Goal: Contribute content: Add original content to the website for others to see

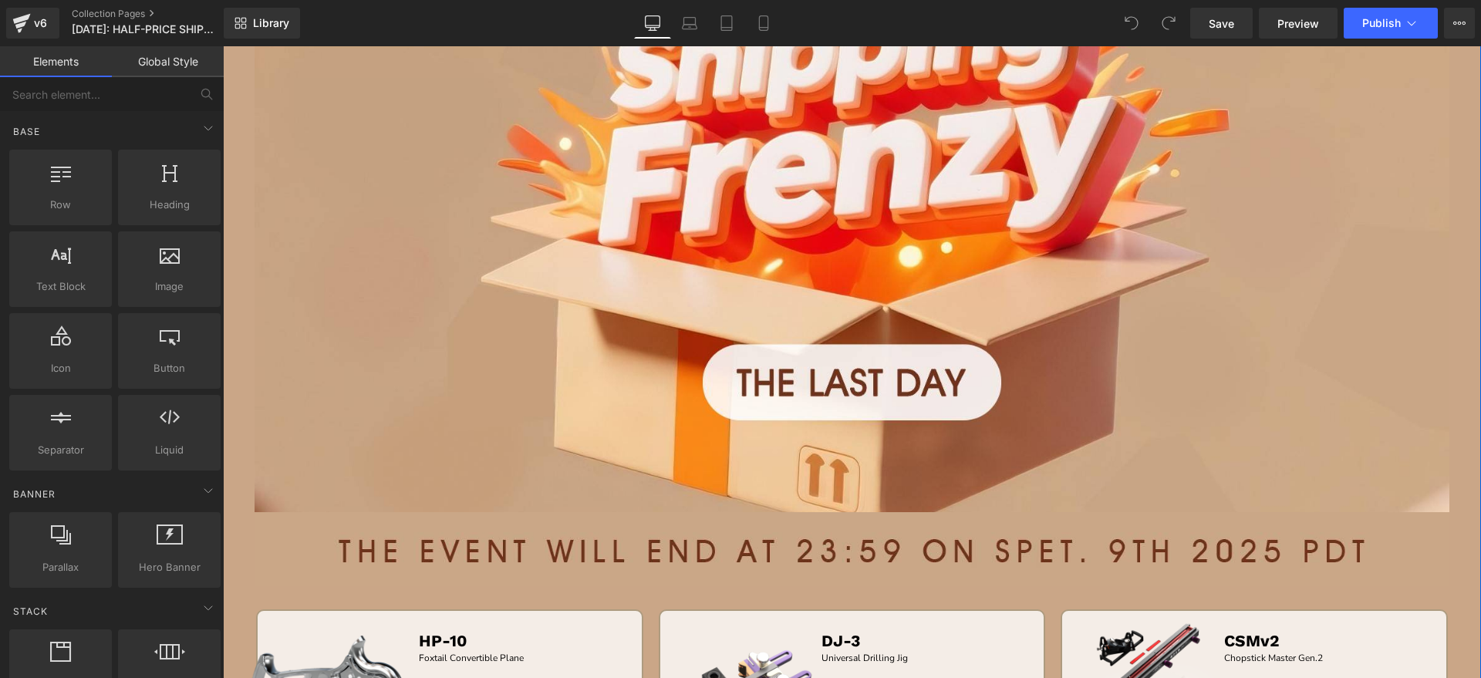
scroll to position [482, 0]
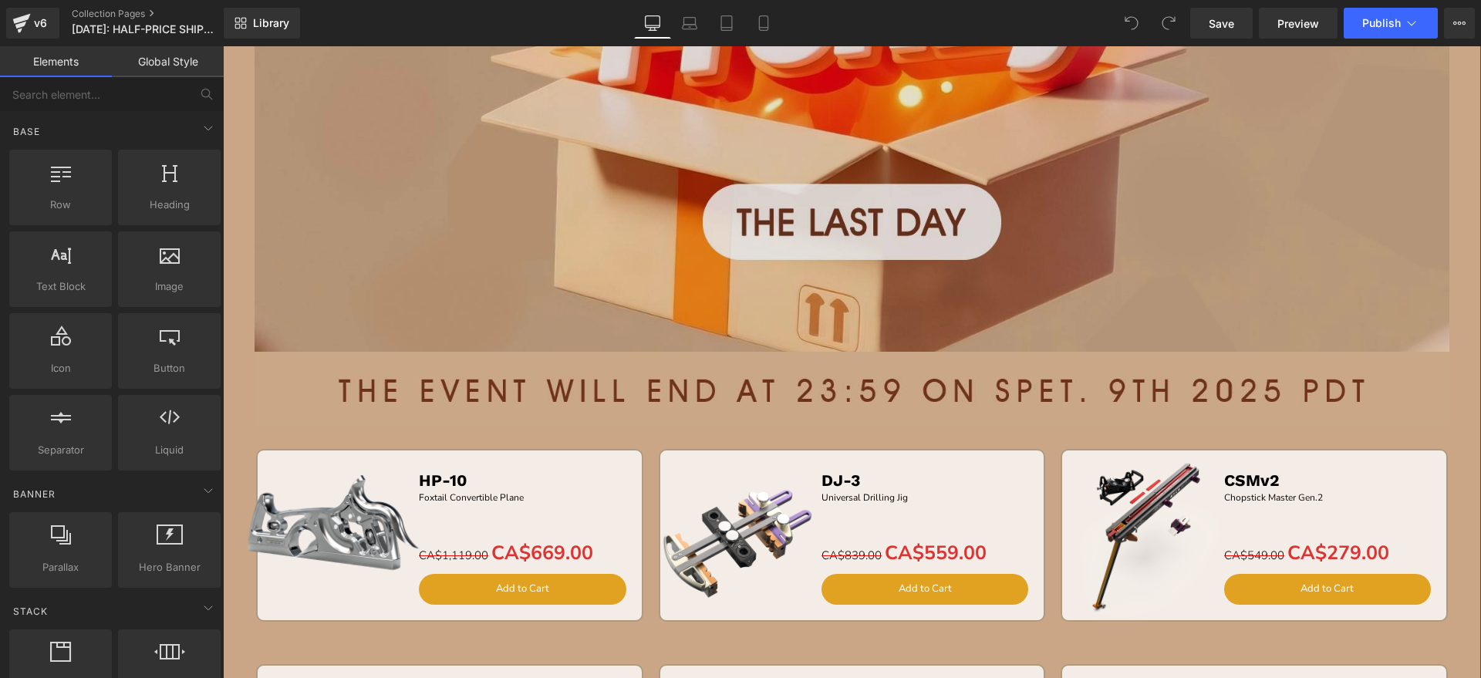
click at [732, 224] on img at bounding box center [852, 48] width 1195 height 700
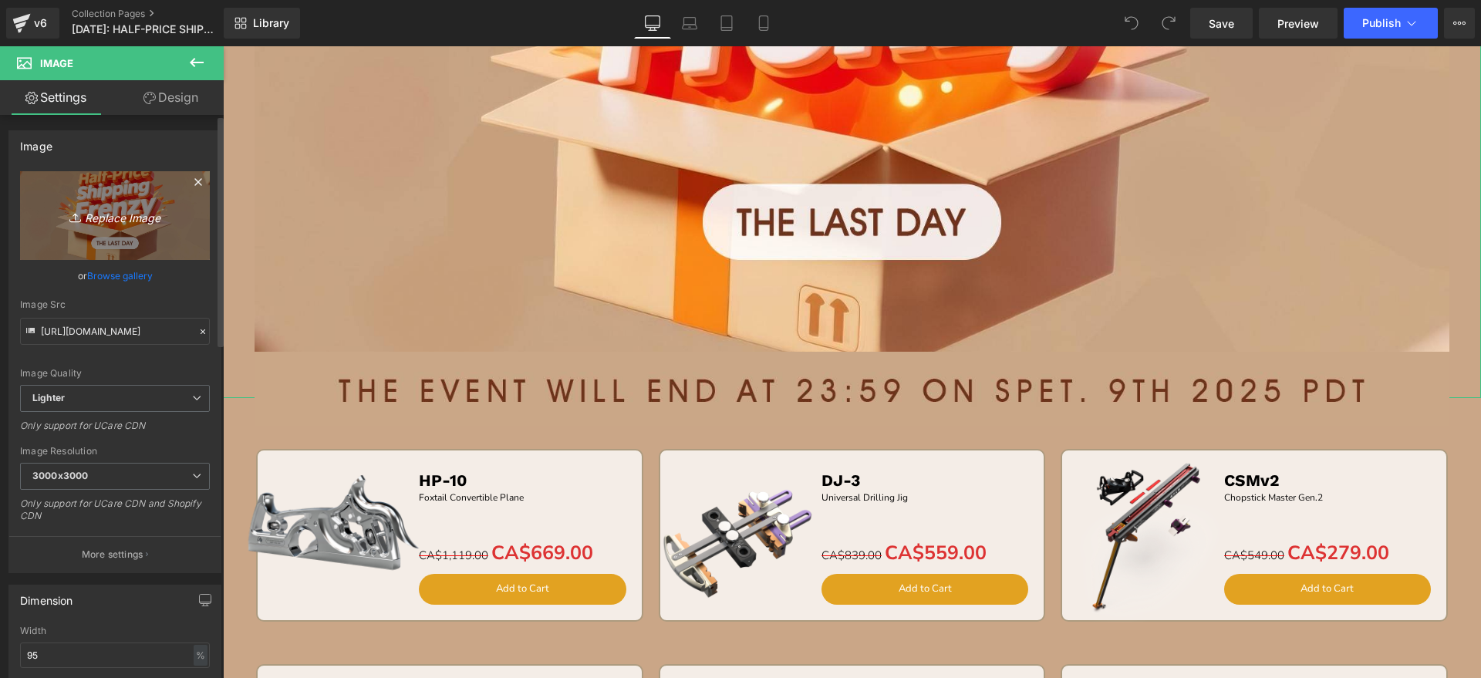
click at [100, 199] on link "Replace Image" at bounding box center [115, 215] width 190 height 89
type input "C:\fakepath\banner.jpg"
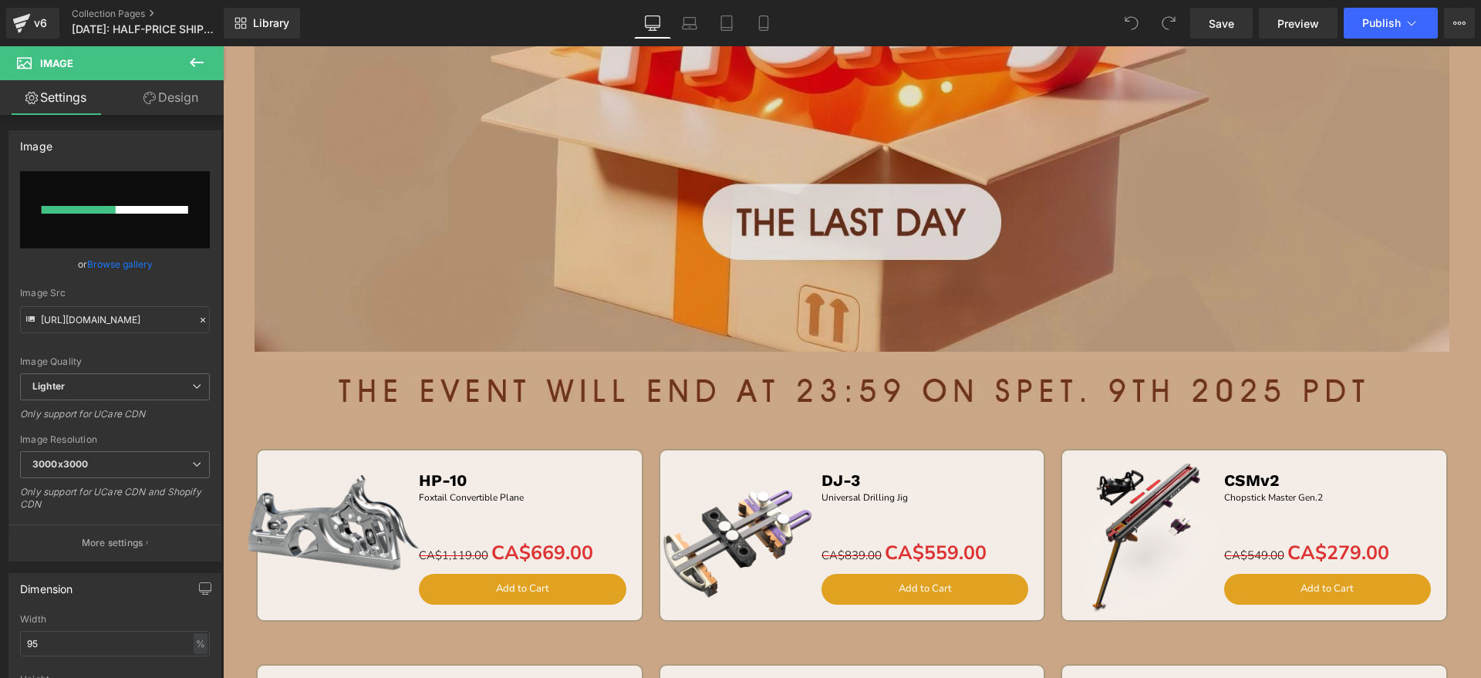
click at [583, 295] on img at bounding box center [852, 48] width 1195 height 700
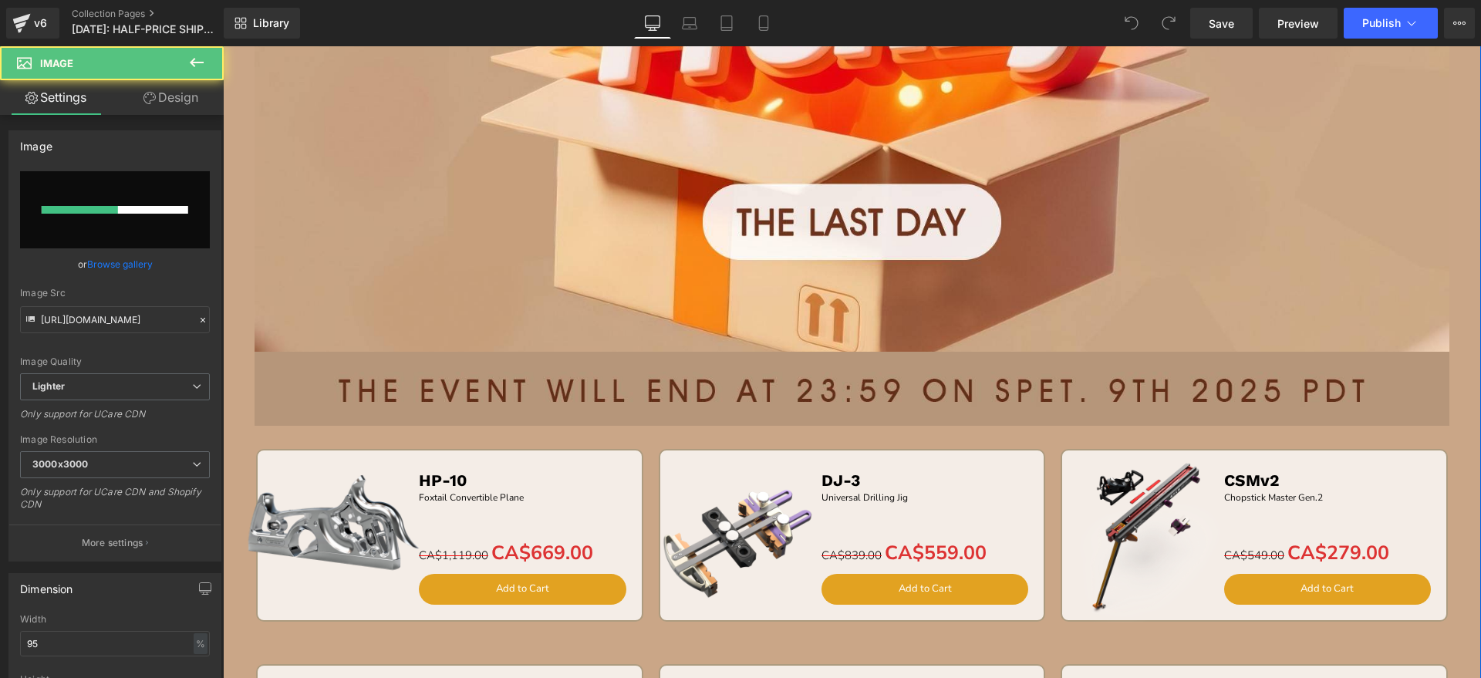
click at [521, 378] on img at bounding box center [852, 388] width 1195 height 73
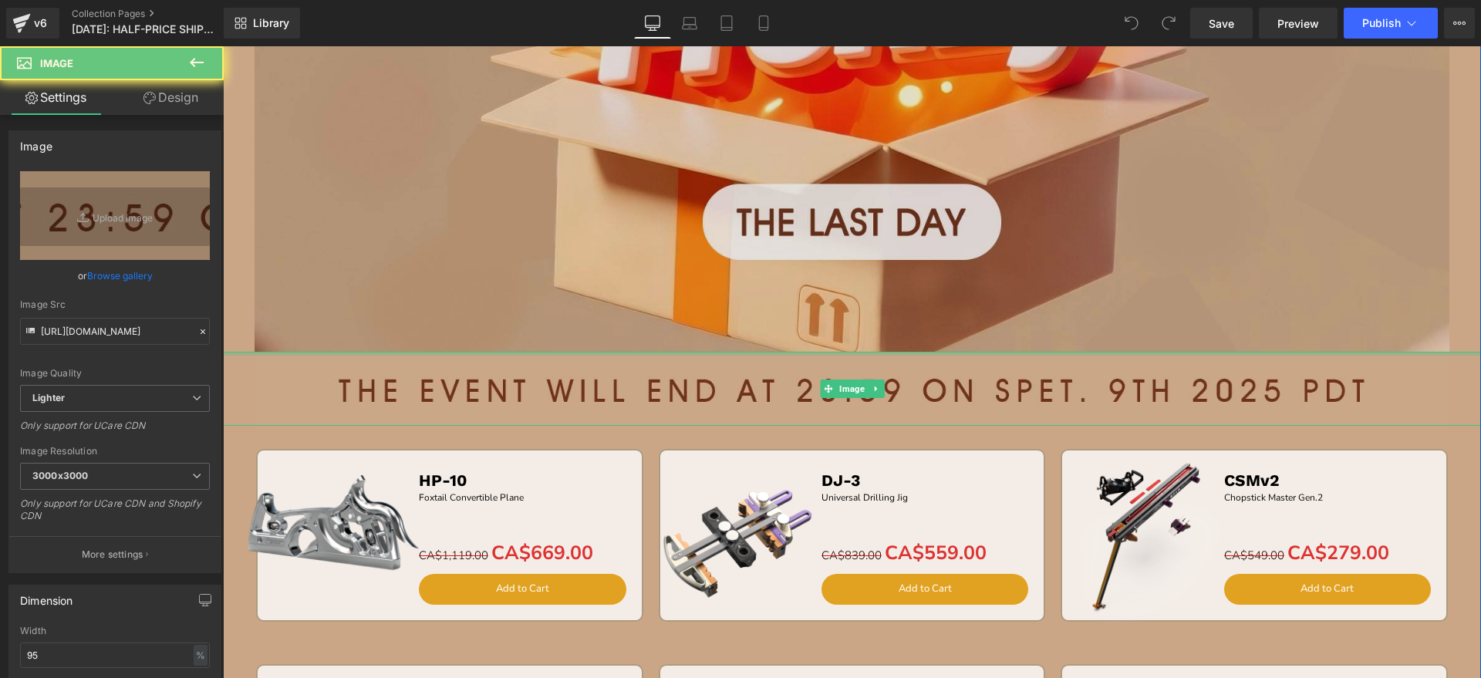
click at [555, 294] on img at bounding box center [852, 48] width 1195 height 700
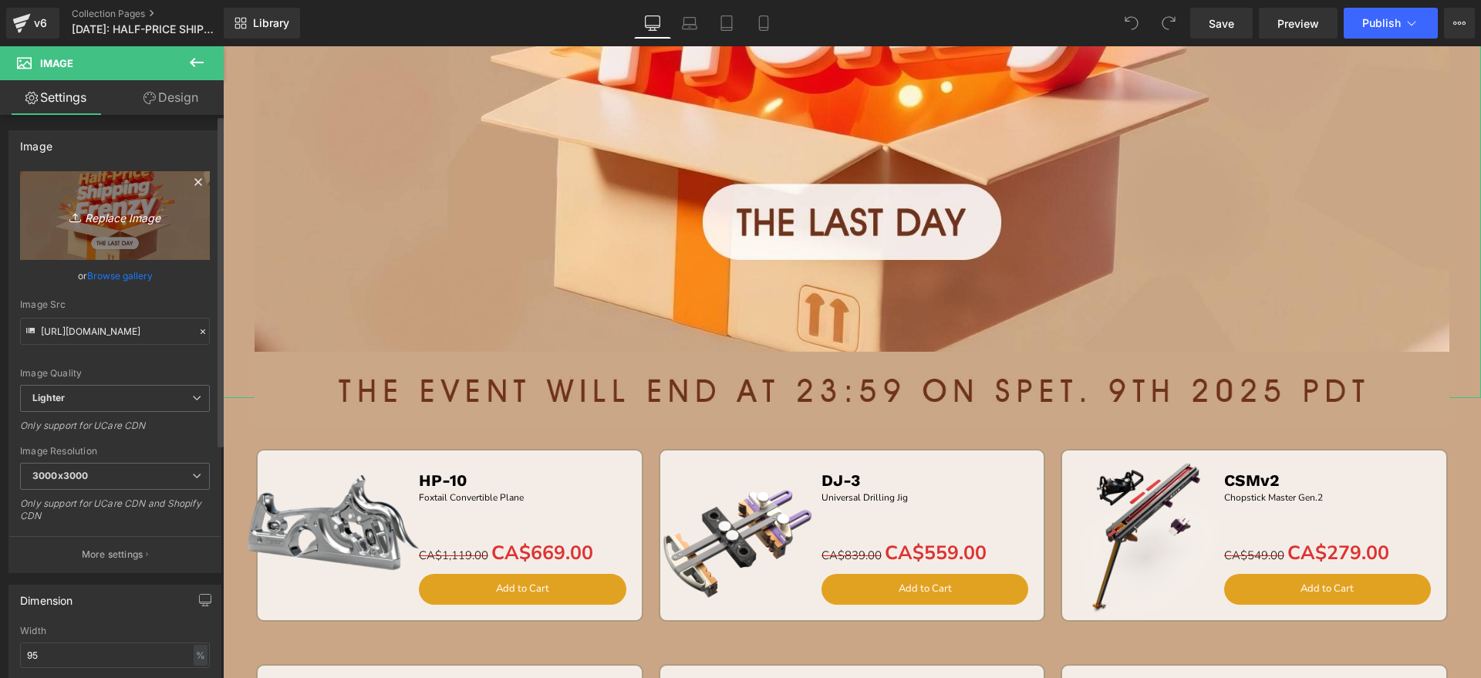
click at [172, 231] on link "Replace Image" at bounding box center [115, 215] width 190 height 89
type input "C:\fakepath\CAbanner.jpg"
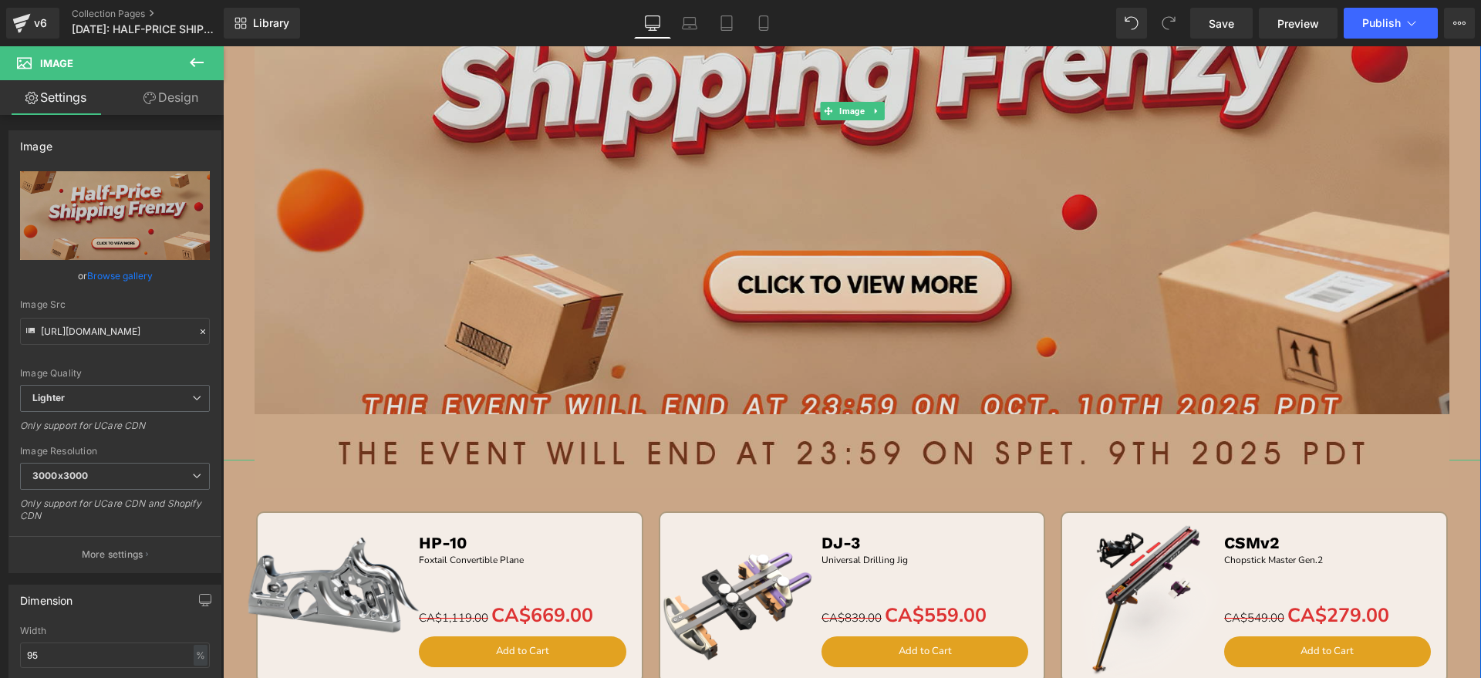
scroll to position [386, 0]
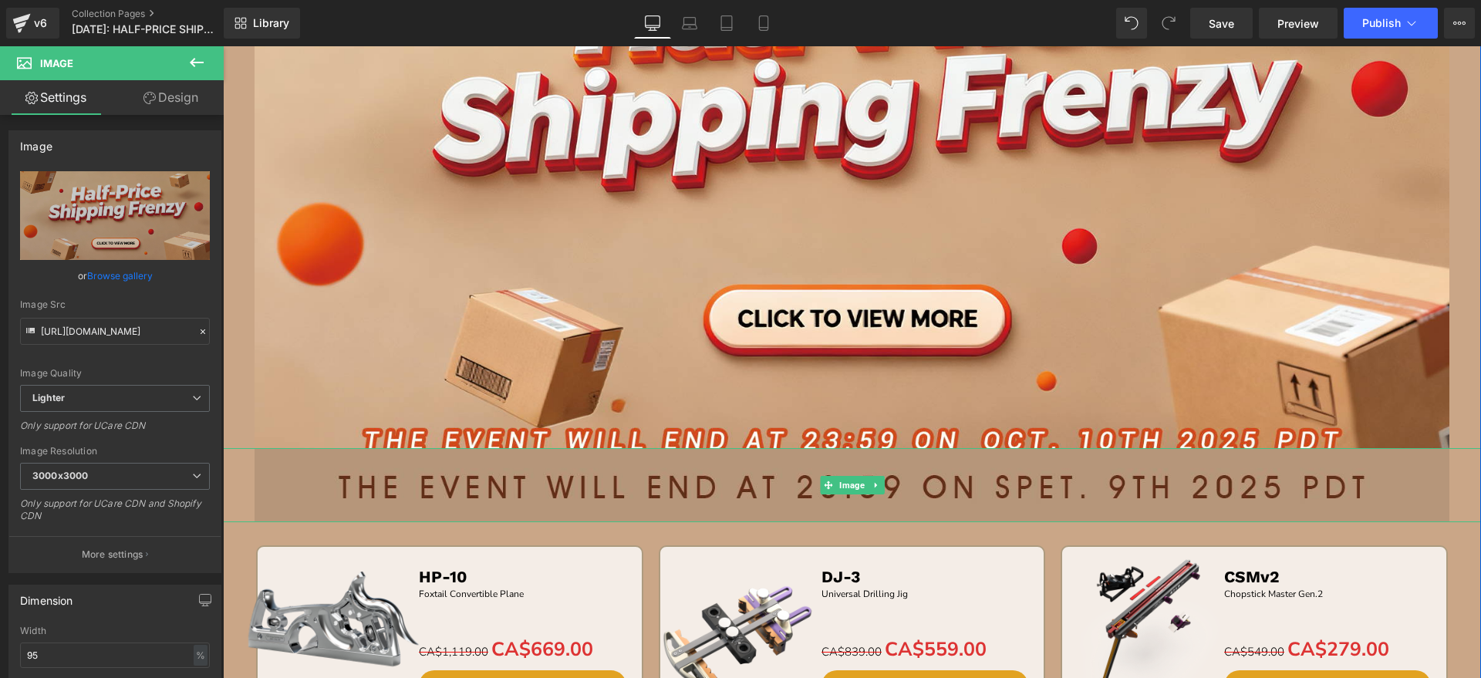
click at [636, 491] on img at bounding box center [852, 484] width 1195 height 73
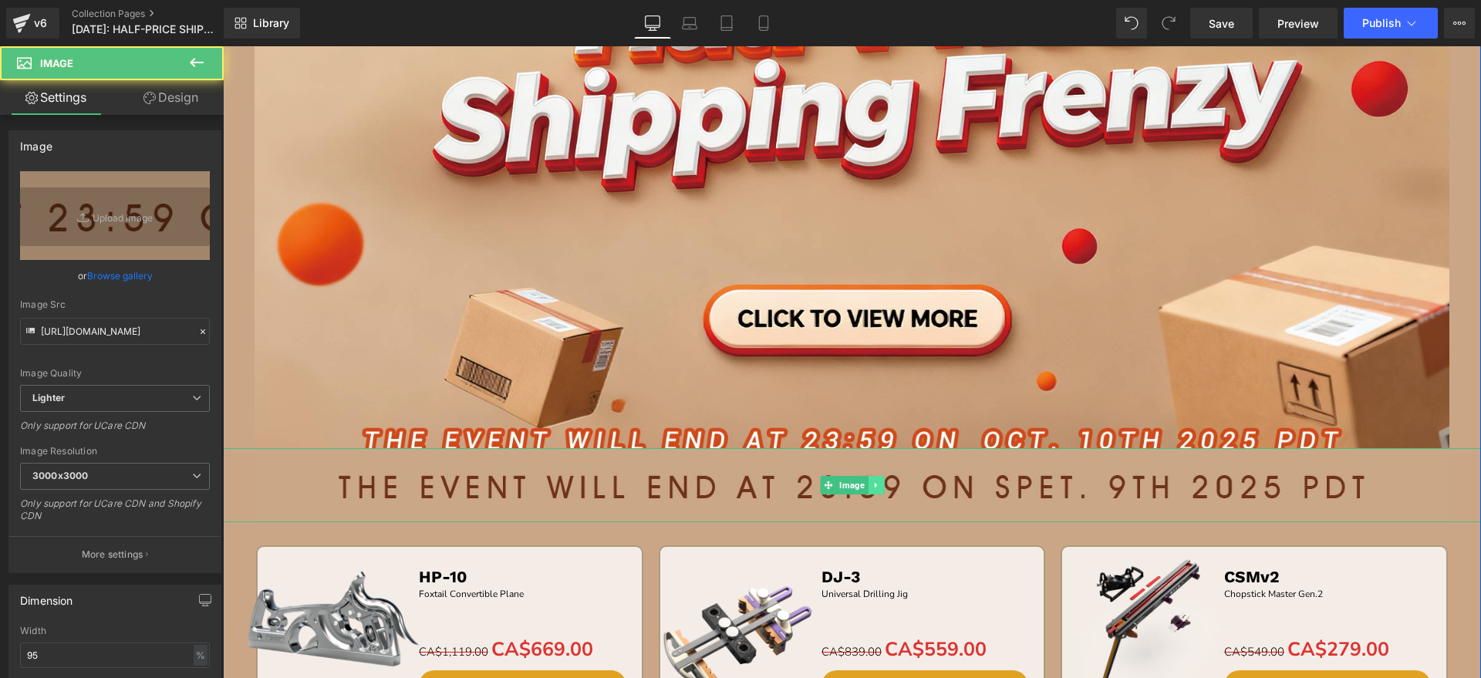
click at [873, 481] on icon at bounding box center [876, 485] width 8 height 9
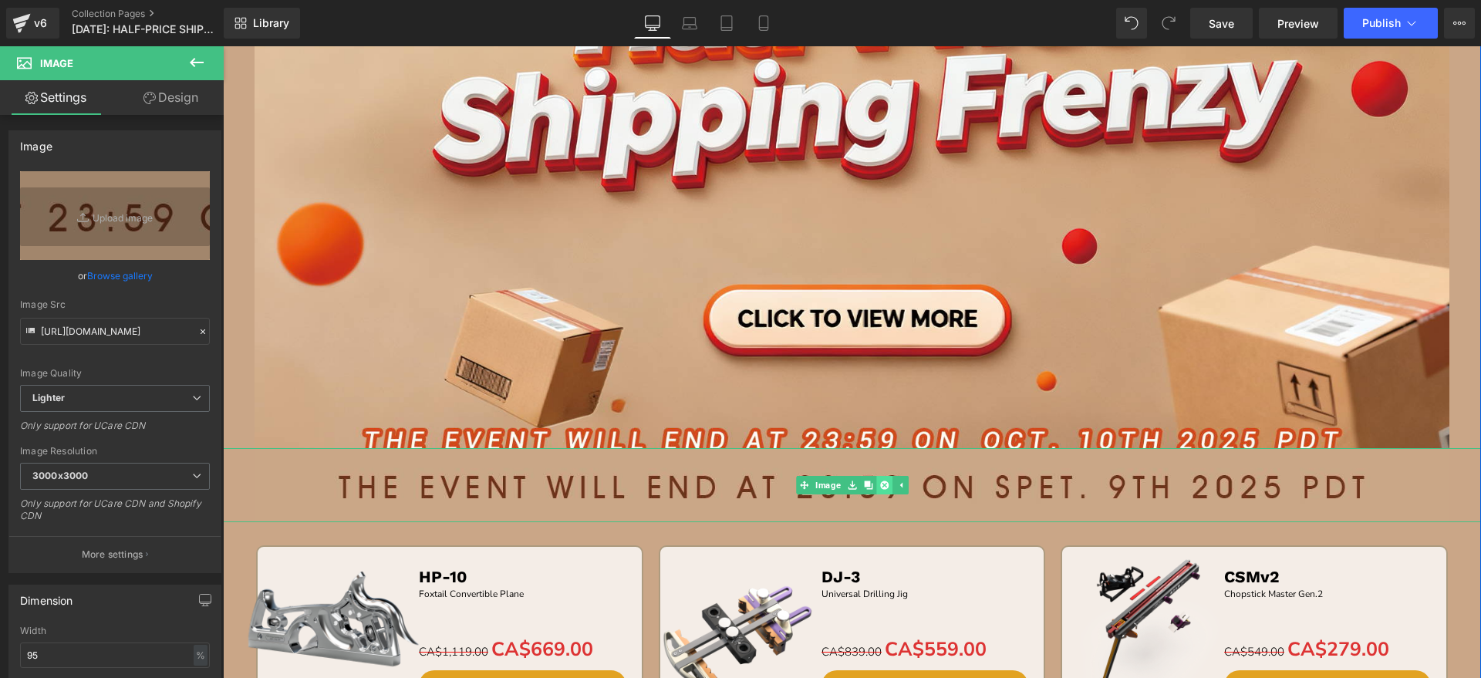
click at [879, 481] on icon at bounding box center [883, 485] width 8 height 9
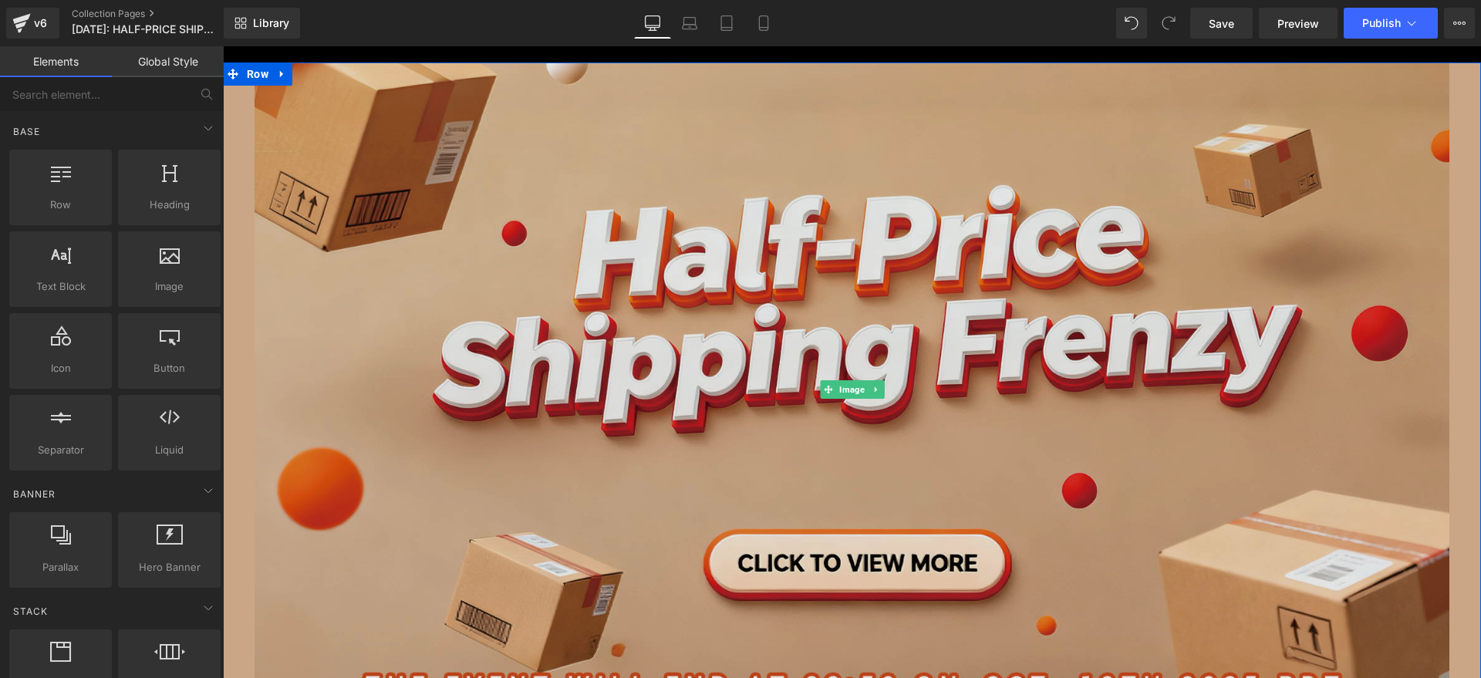
scroll to position [193, 0]
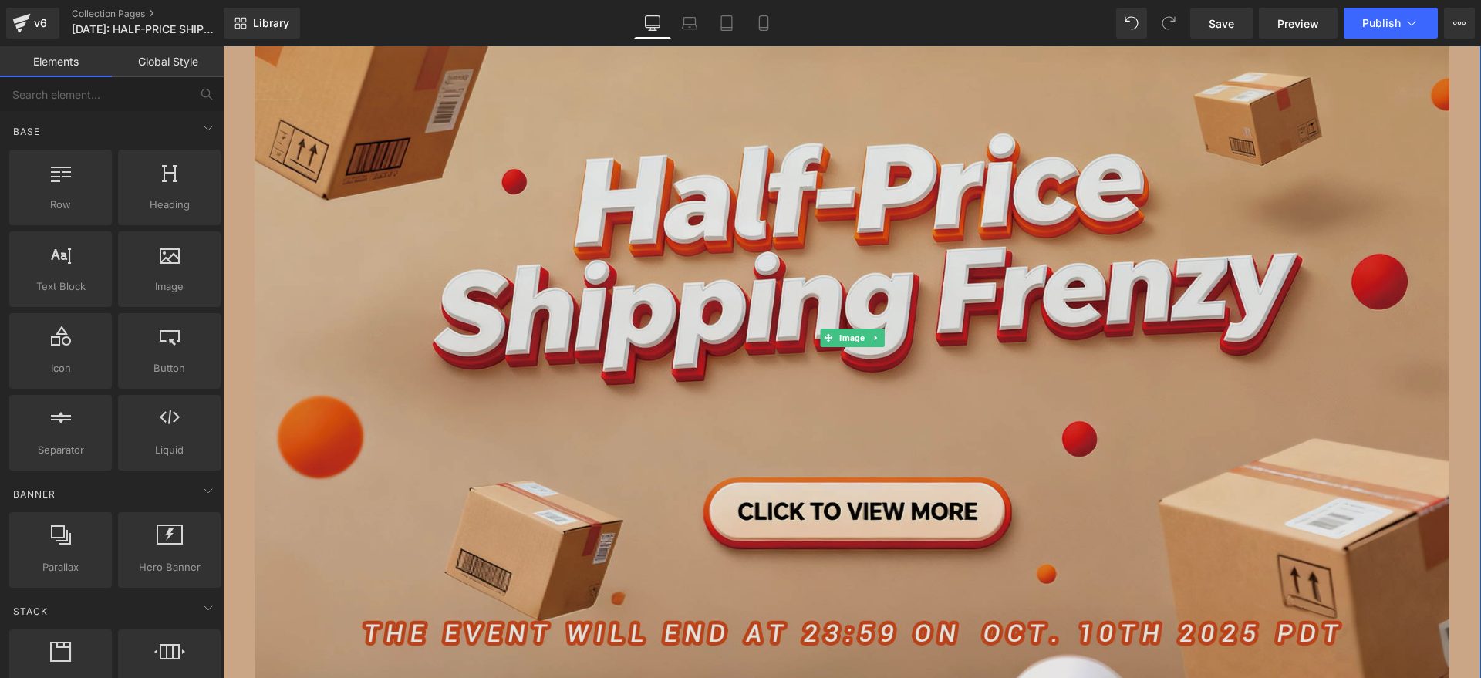
click at [589, 405] on img at bounding box center [852, 338] width 1195 height 700
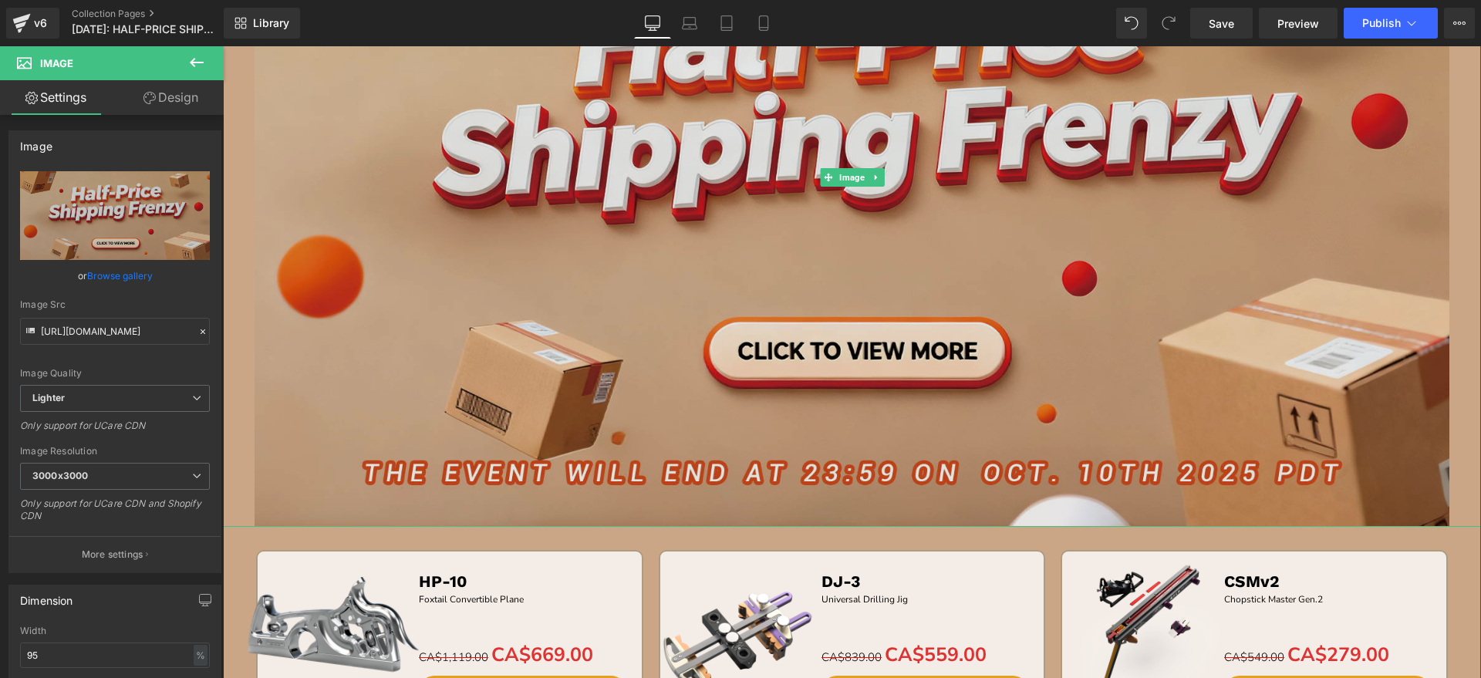
scroll to position [0, 0]
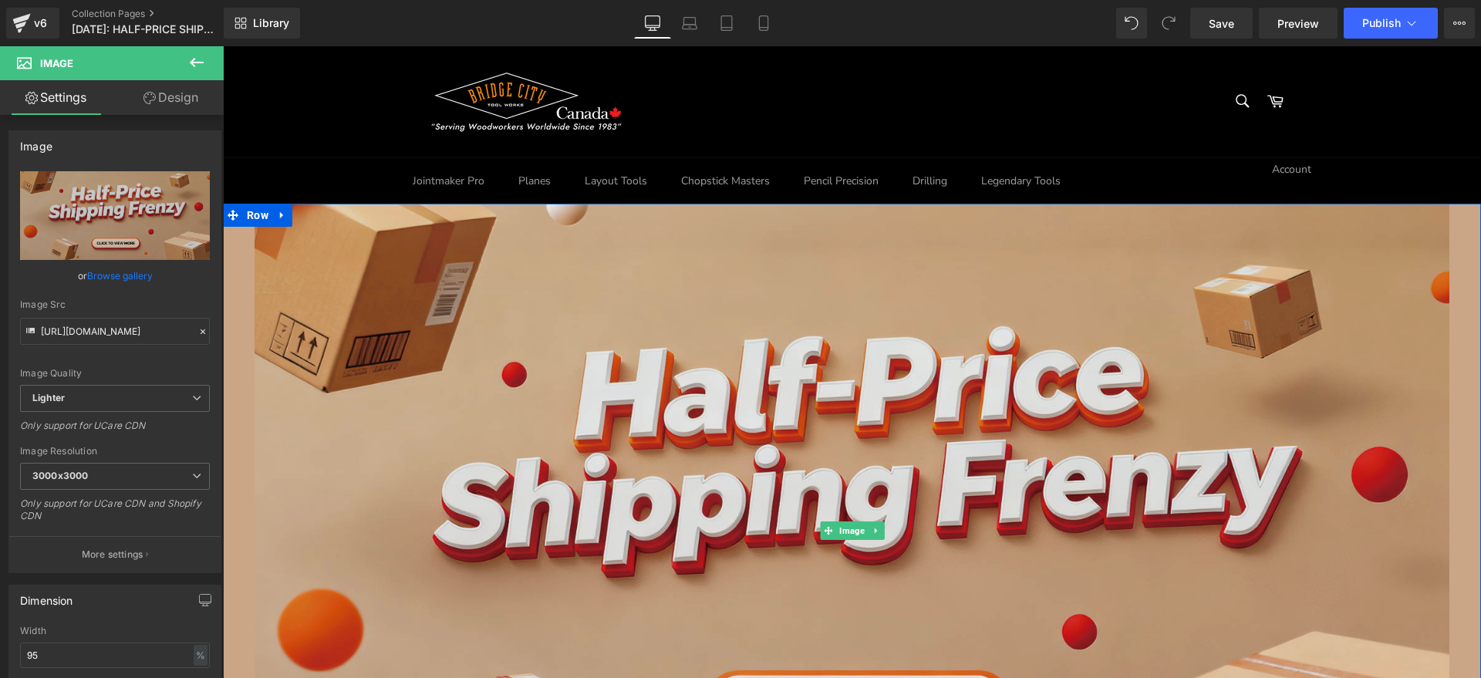
click at [577, 410] on img at bounding box center [852, 531] width 1195 height 700
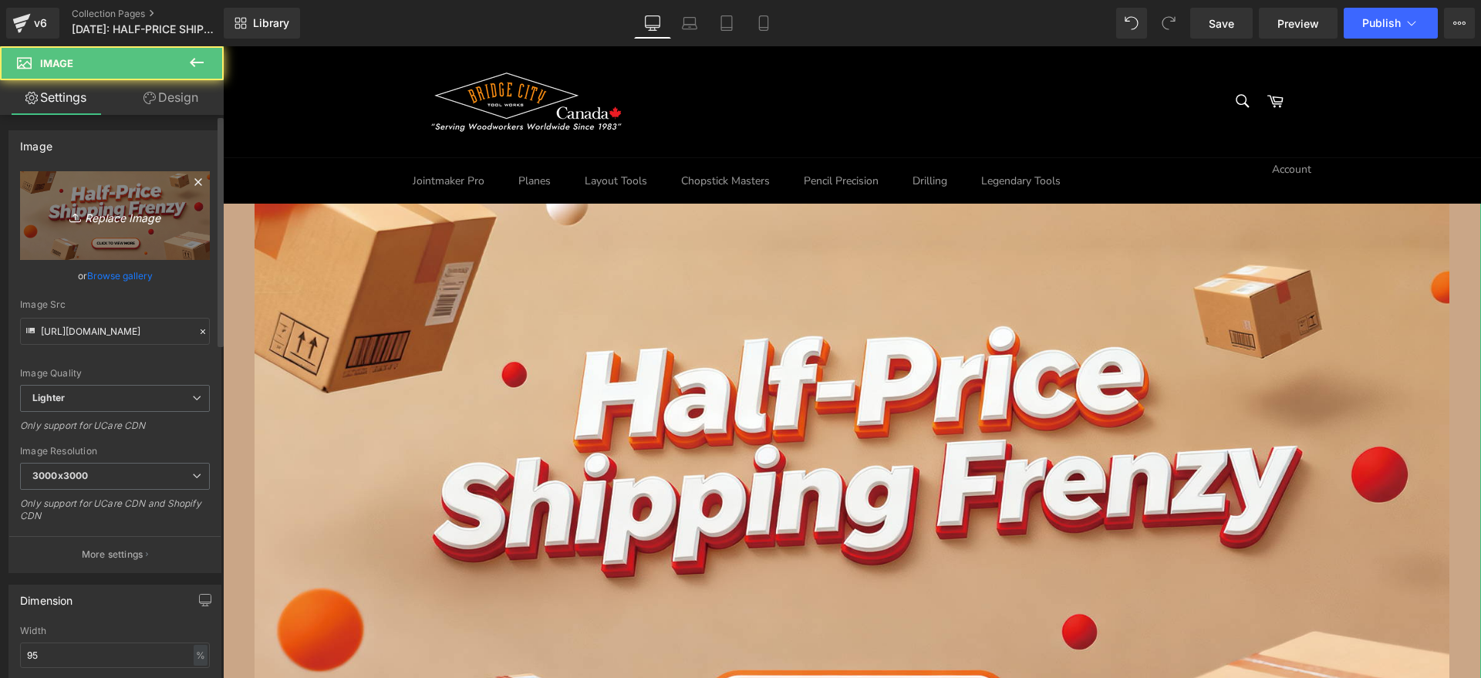
click at [182, 245] on link "Replace Image" at bounding box center [115, 215] width 190 height 89
type input "C:\fakepath\edm-BC_01.jpg"
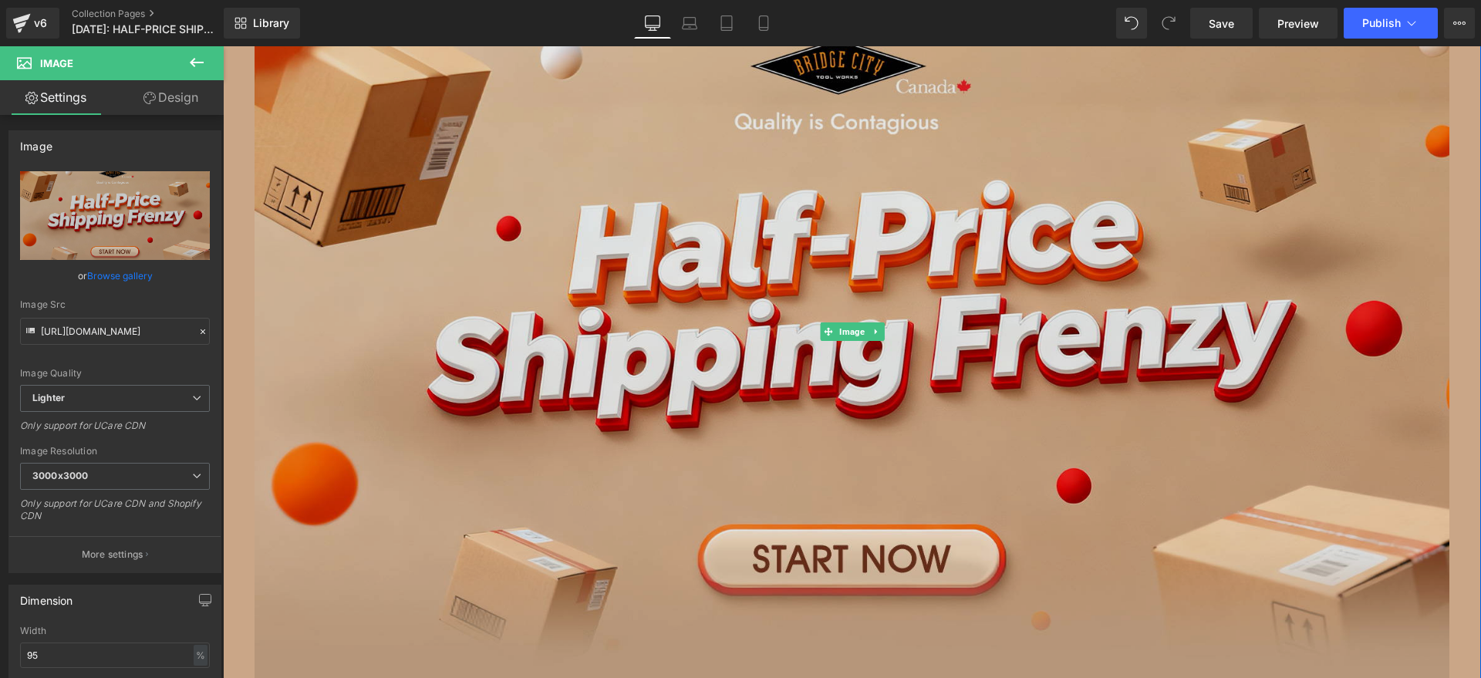
scroll to position [193, 0]
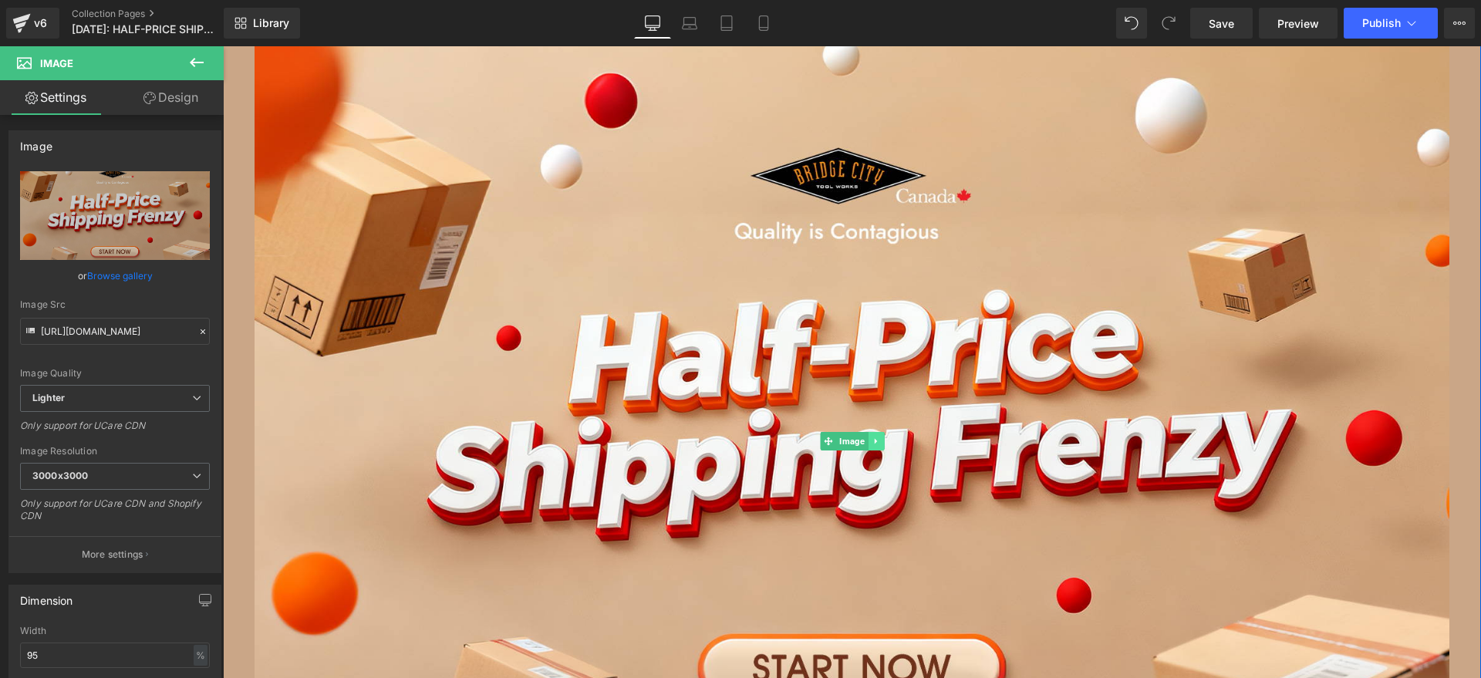
click at [873, 440] on icon at bounding box center [876, 441] width 8 height 9
click at [879, 440] on icon at bounding box center [883, 441] width 8 height 9
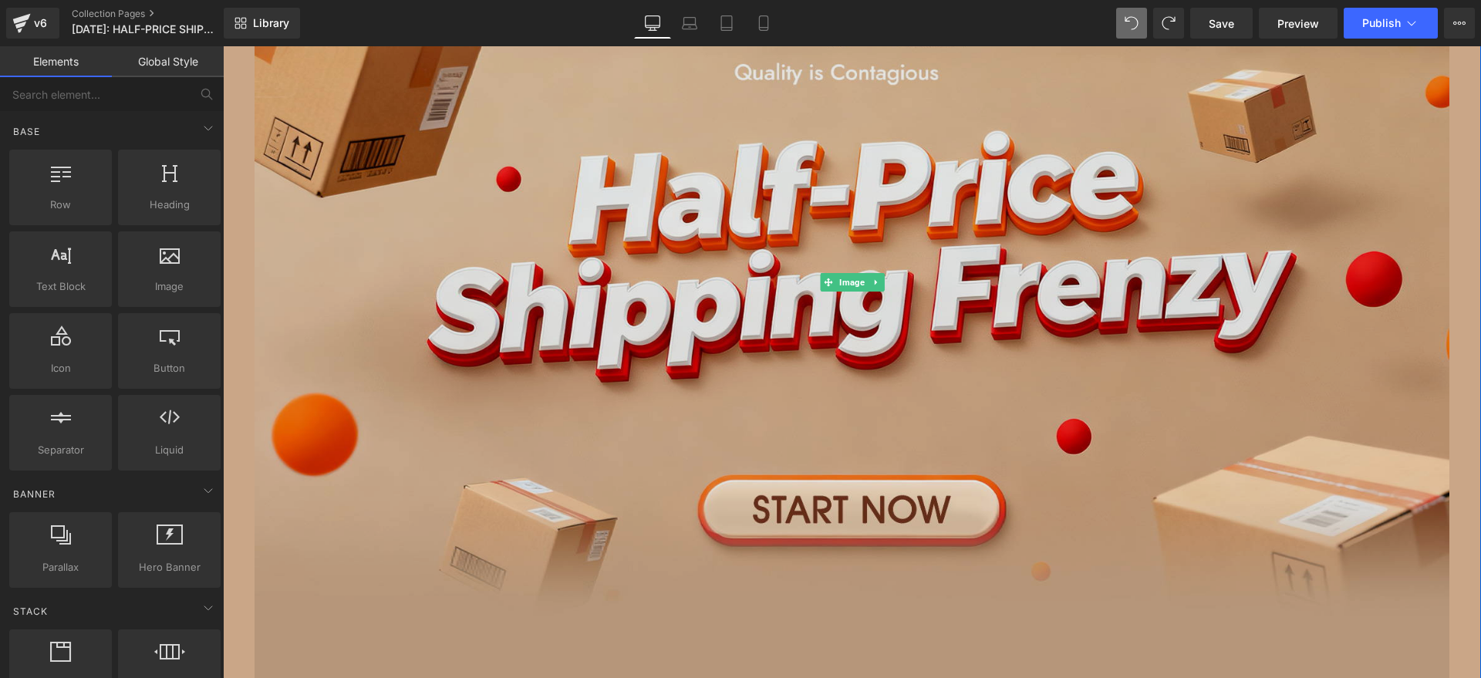
scroll to position [386, 0]
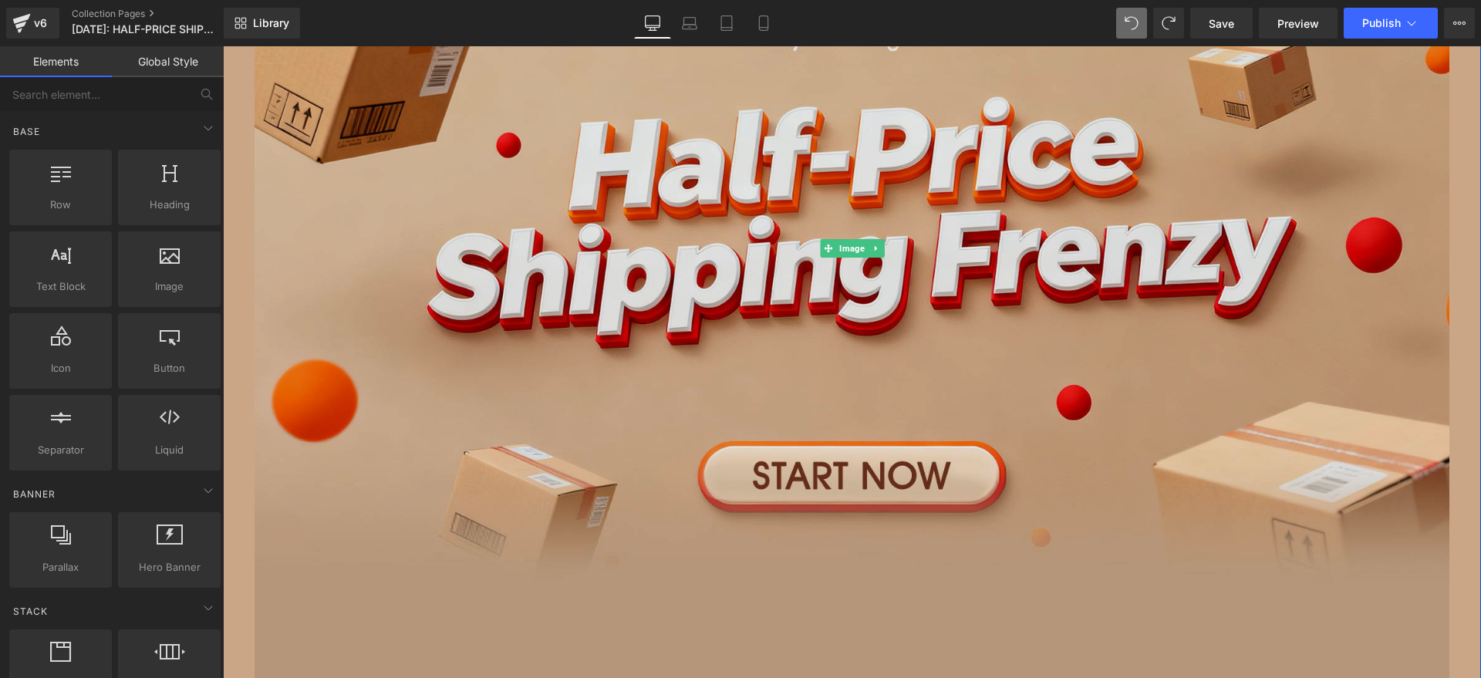
click at [703, 395] on img at bounding box center [852, 248] width 1195 height 907
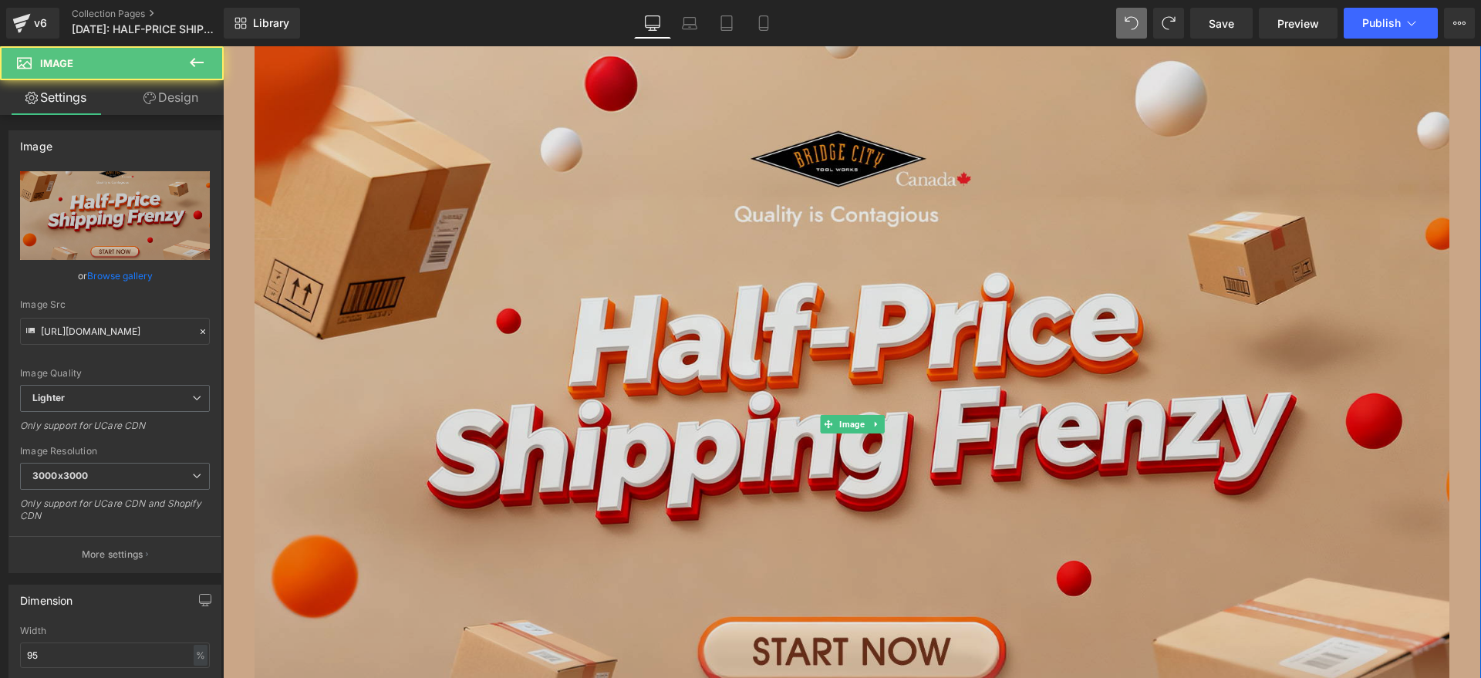
scroll to position [0, 0]
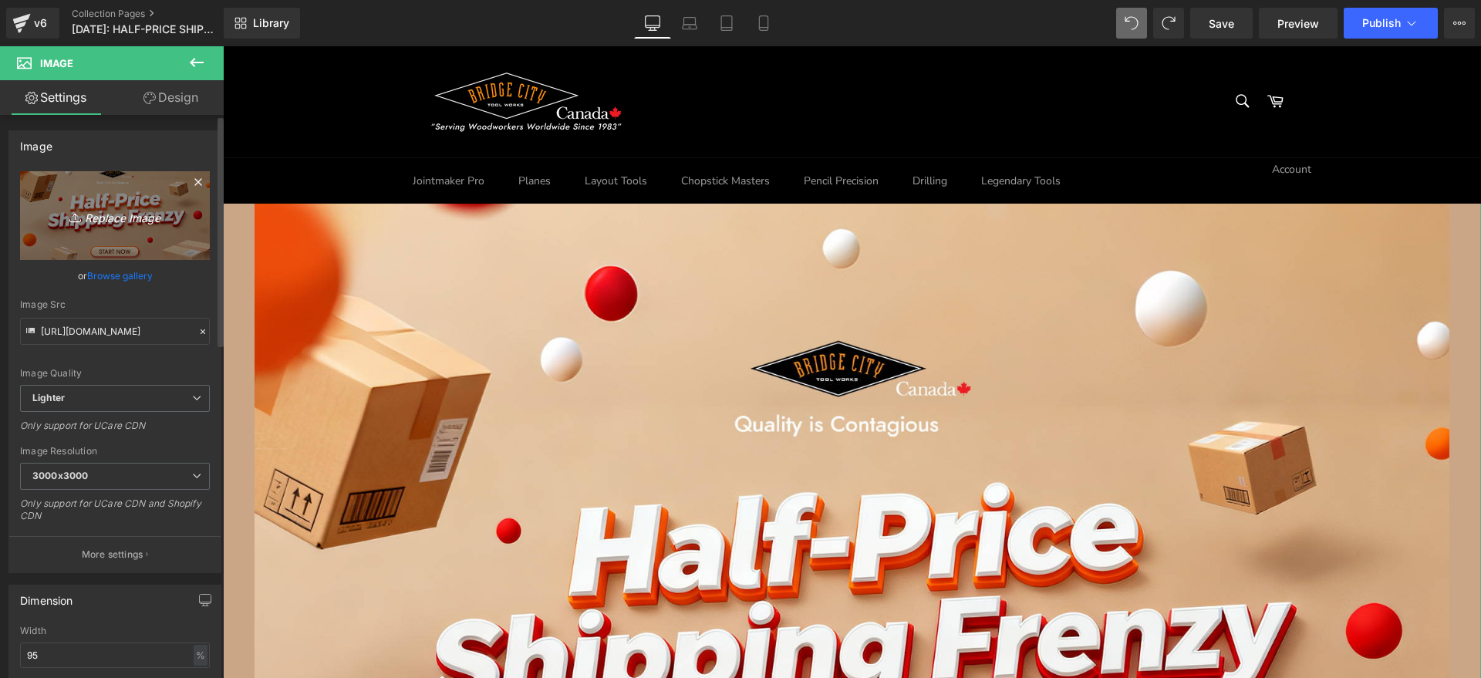
click at [197, 221] on link "Replace Image" at bounding box center [115, 215] width 190 height 89
type input "C:\fakepath\jiheye1.jpg"
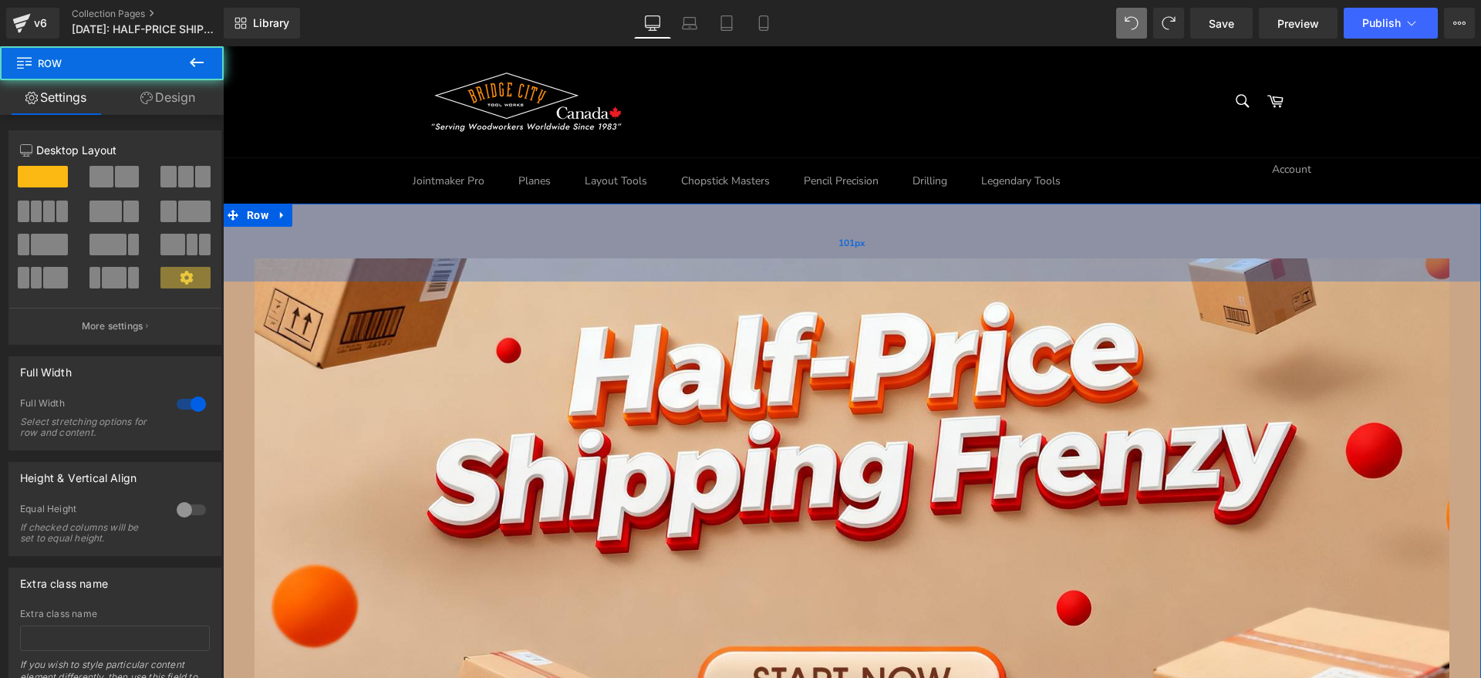
drag, startPoint x: 326, startPoint y: 203, endPoint x: 340, endPoint y: 282, distance: 79.9
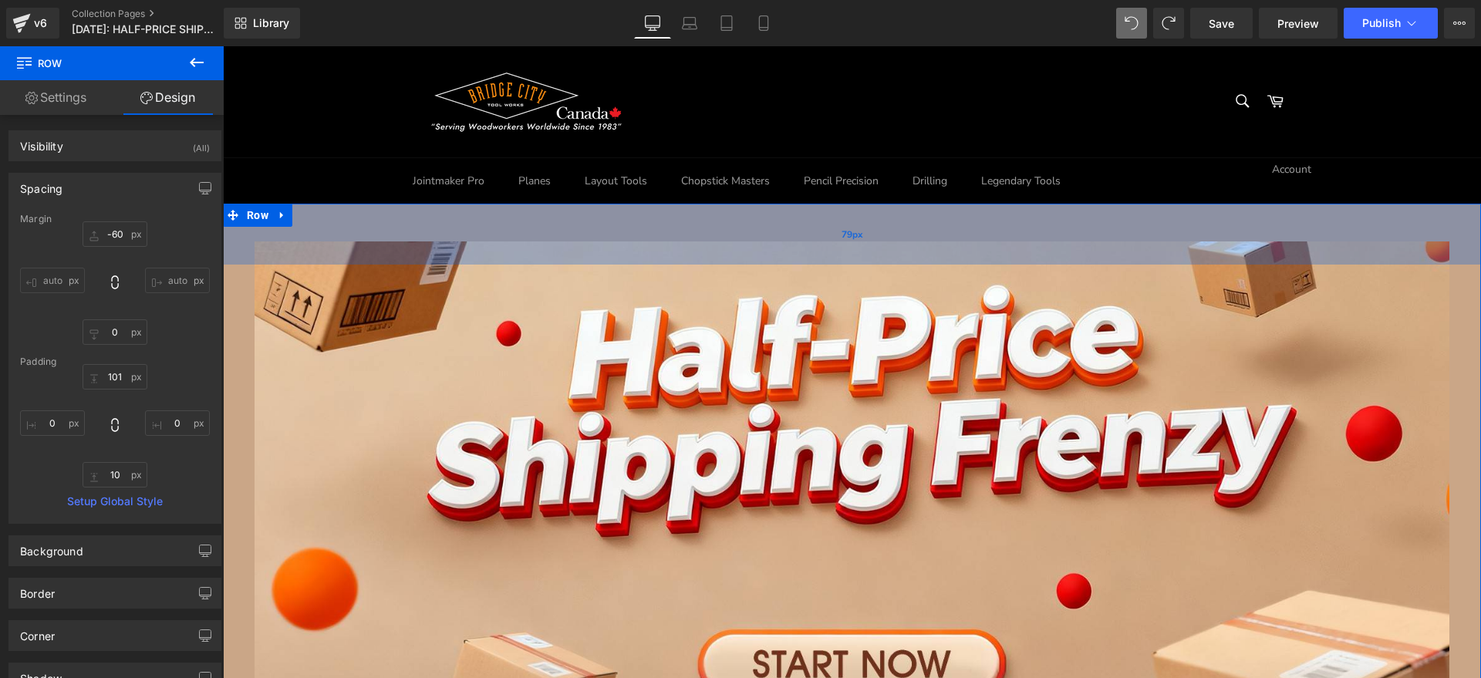
click at [664, 237] on div "79px" at bounding box center [852, 234] width 1258 height 61
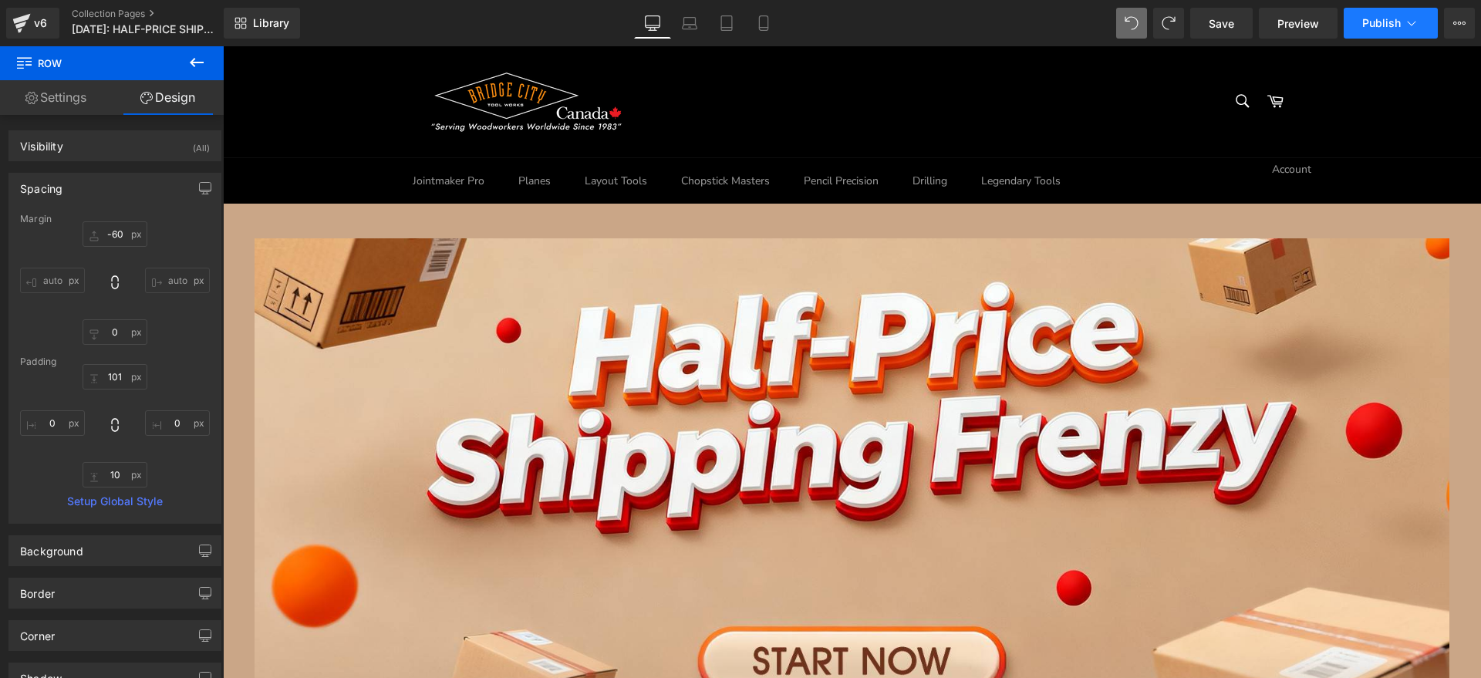
click at [1391, 18] on span "Publish" at bounding box center [1381, 23] width 39 height 12
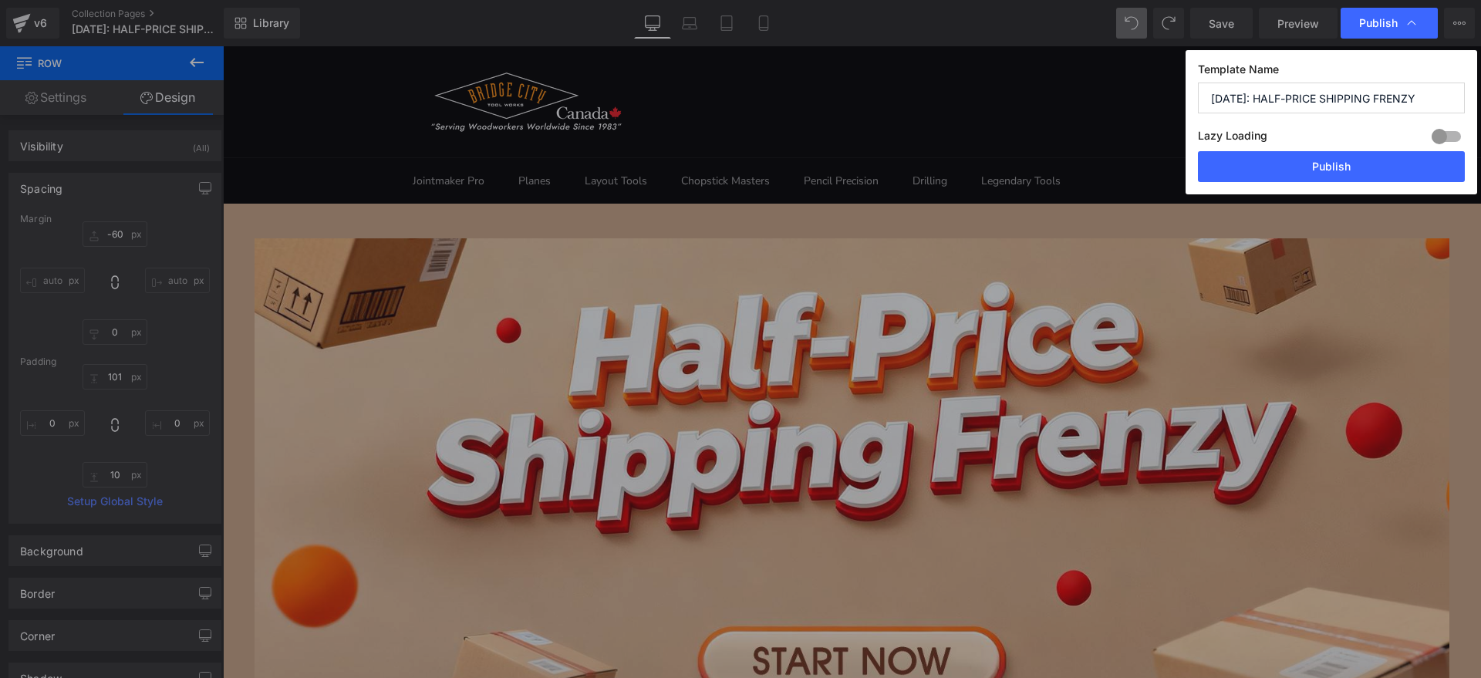
click at [1264, 102] on input "[DATE]: HALF-PRICE SHIPPING FRENZY" at bounding box center [1331, 98] width 267 height 31
type input "2025.9.30-10.10: HALF-PRICE SHIPPING FRENZY"
click at [1409, 22] on icon at bounding box center [1412, 23] width 8 height 5
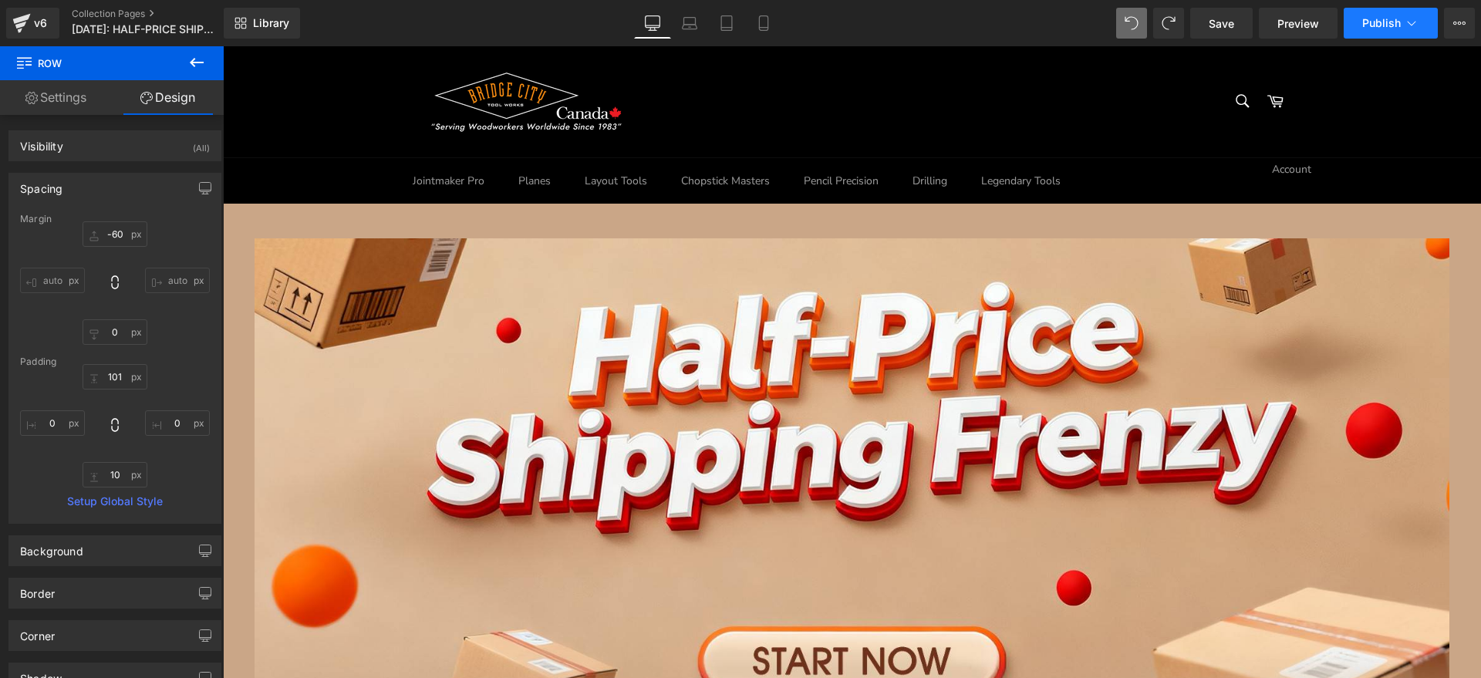
click at [1402, 27] on button "Publish" at bounding box center [1391, 23] width 94 height 31
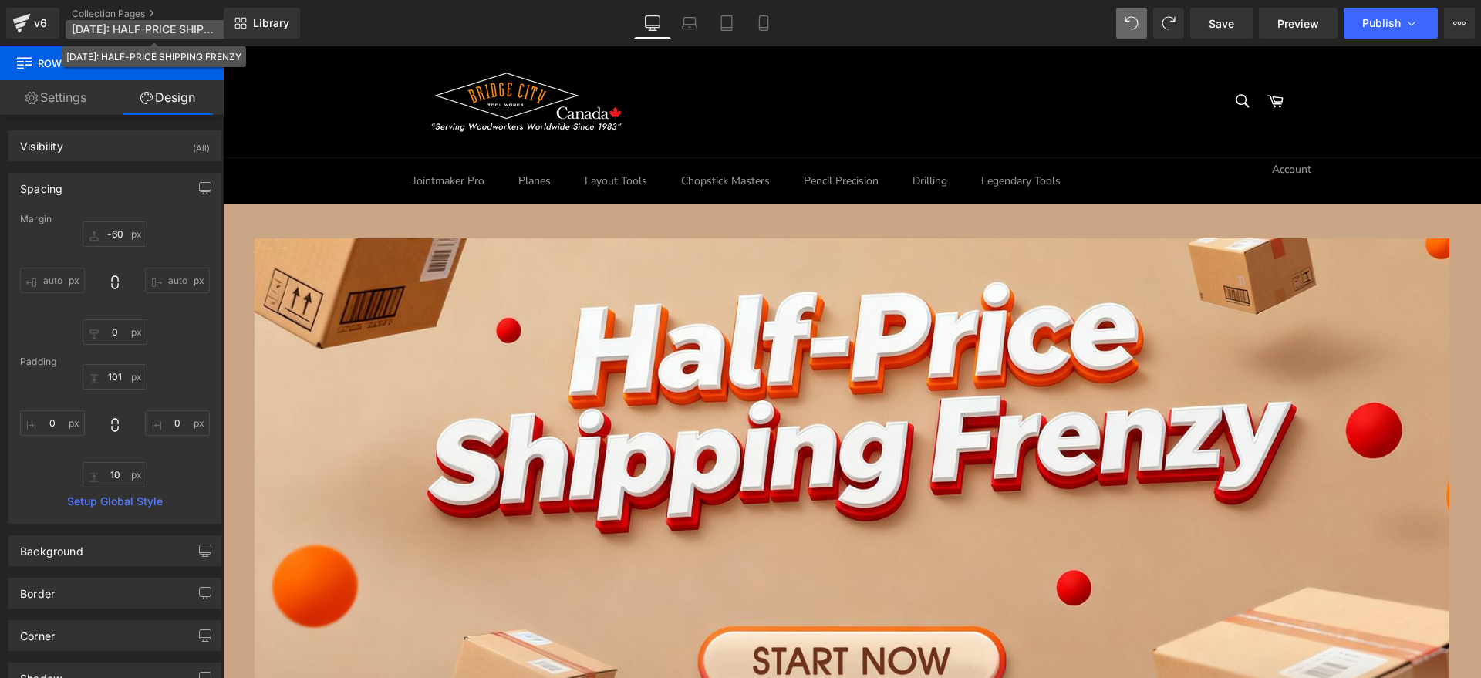
click at [113, 34] on span "[DATE]: HALF-PRICE SHIPPING FRENZY" at bounding box center [146, 29] width 148 height 12
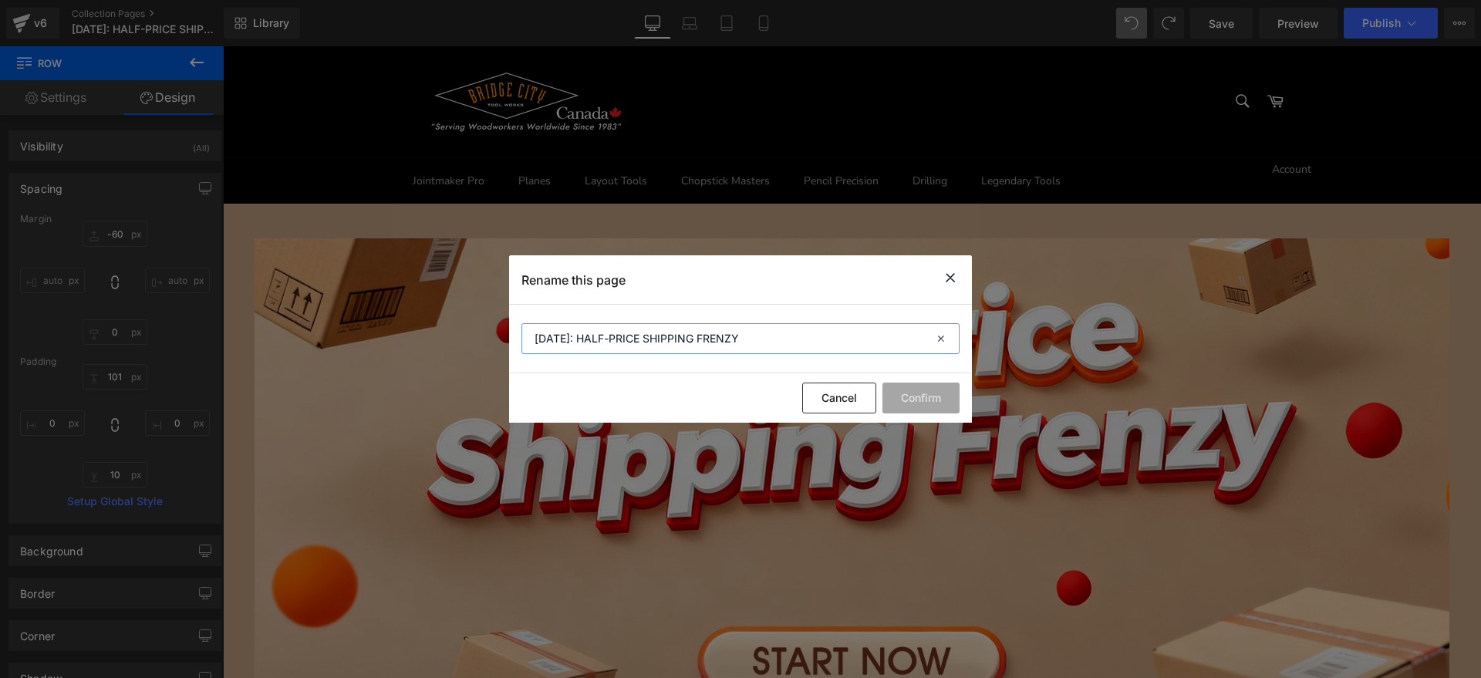
click at [588, 336] on input "[DATE]: HALF-PRICE SHIPPING FRENZY" at bounding box center [740, 338] width 438 height 31
click at [883, 329] on input "2025.9.30-10.10: HALF-PRICE SHIPPING FRENZY" at bounding box center [740, 338] width 438 height 31
type input "2025.9.30-10.10: HALF-PRICE SHIPPING FRENZY"
click at [909, 393] on button "Confirm" at bounding box center [921, 398] width 77 height 31
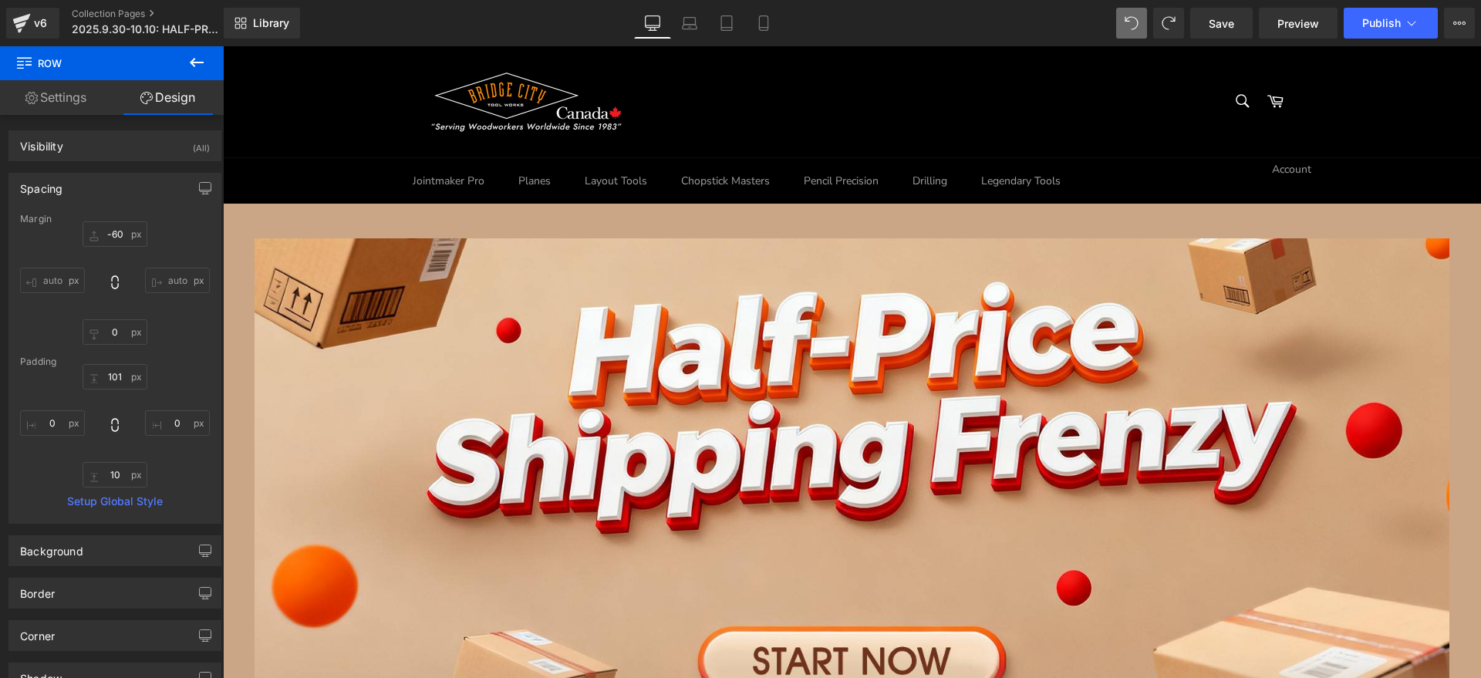
click at [1365, 42] on div "Library Desktop Desktop Laptop Tablet Mobile Save Preview Publish Scheduled Vie…" at bounding box center [852, 23] width 1257 height 46
click at [1371, 31] on button "Publish" at bounding box center [1391, 23] width 94 height 31
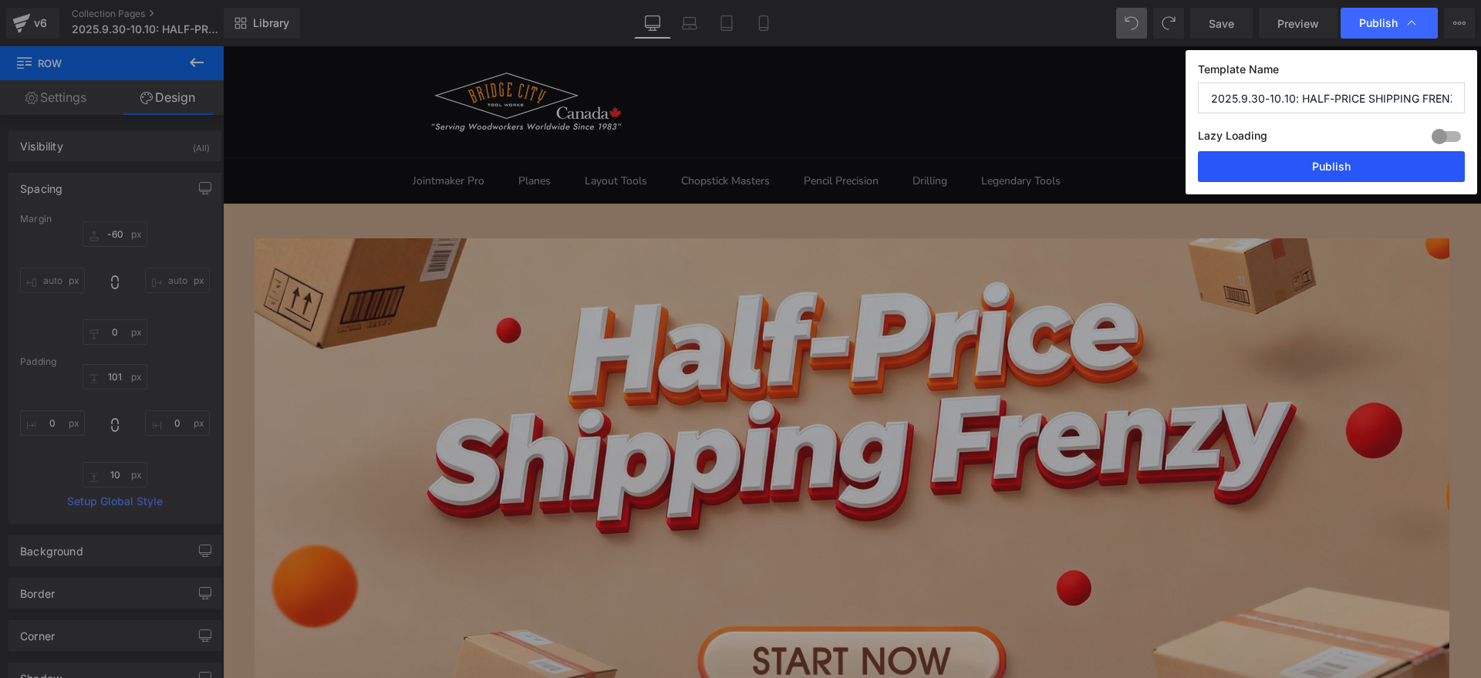
click at [1348, 159] on button "Publish" at bounding box center [1331, 166] width 267 height 31
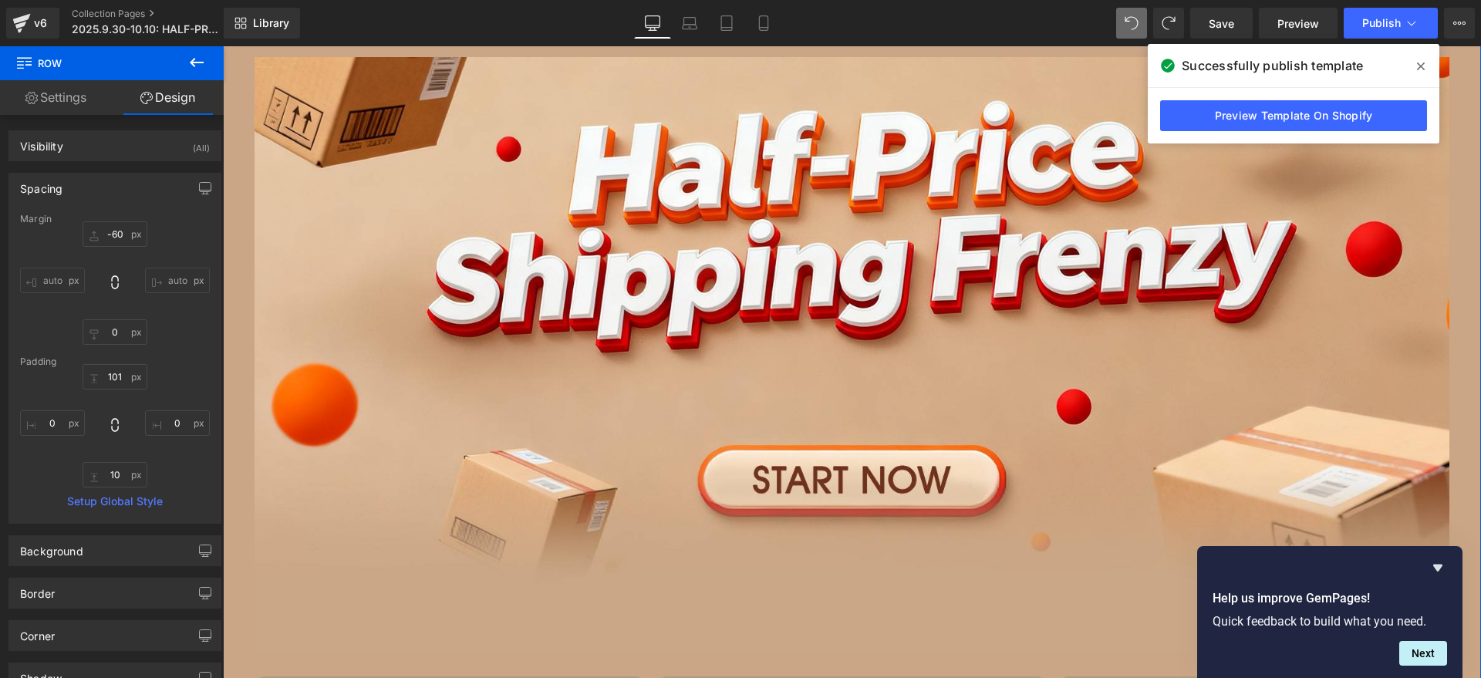
scroll to position [193, 0]
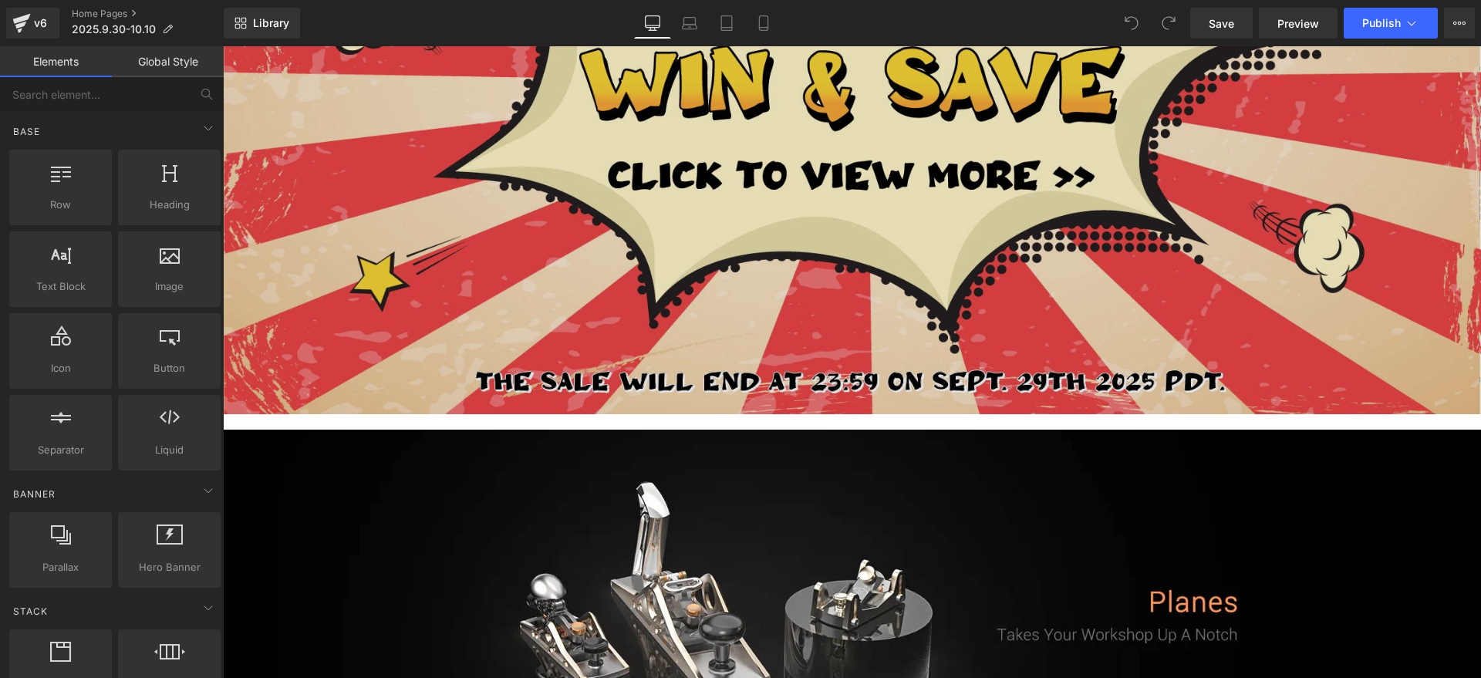
scroll to position [868, 0]
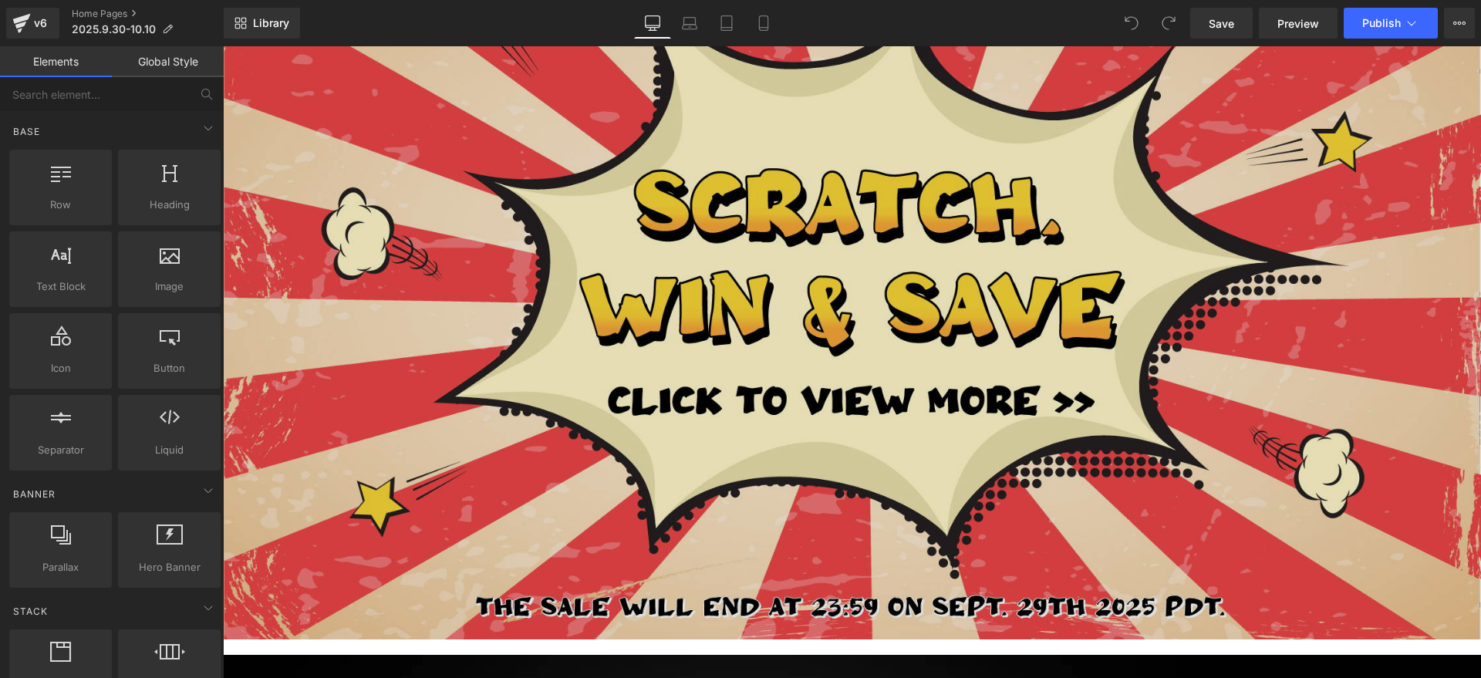
drag, startPoint x: 629, startPoint y: 354, endPoint x: 644, endPoint y: 352, distance: 15.6
click at [629, 354] on img at bounding box center [852, 272] width 1258 height 736
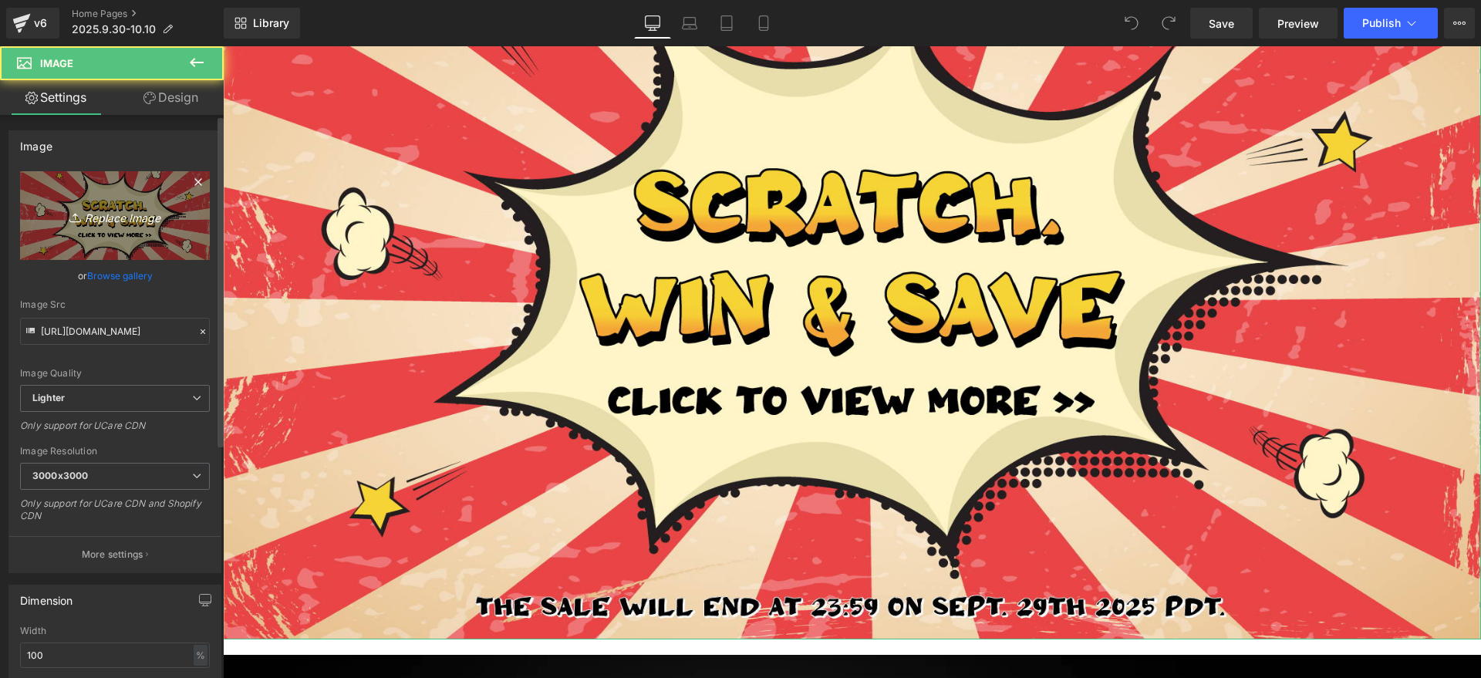
click at [165, 208] on icon "Replace Image" at bounding box center [114, 215] width 123 height 19
type input "C:\fakepath\CAbanner.jpg"
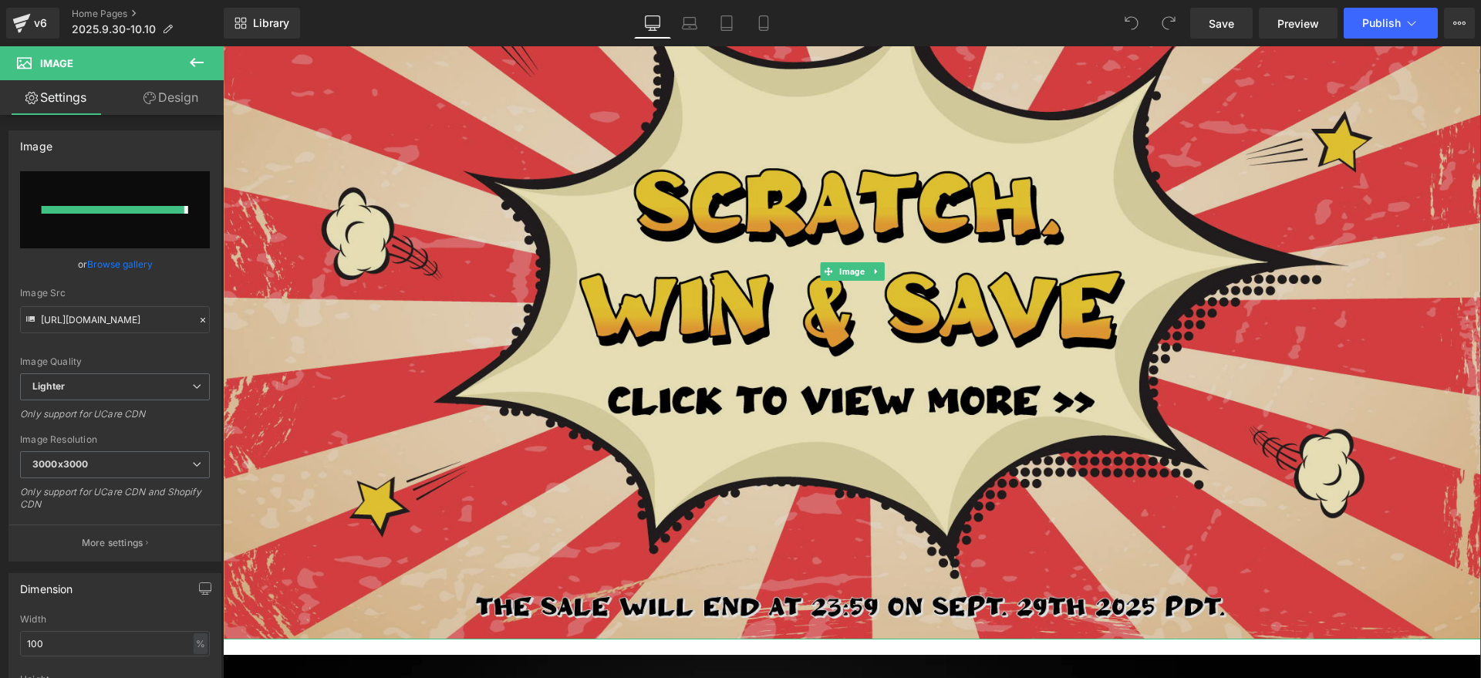
type input "https://ucarecdn.com/4198bd00-a557-434b-a862-2613dbf5829b/-/format/auto/-/previ…"
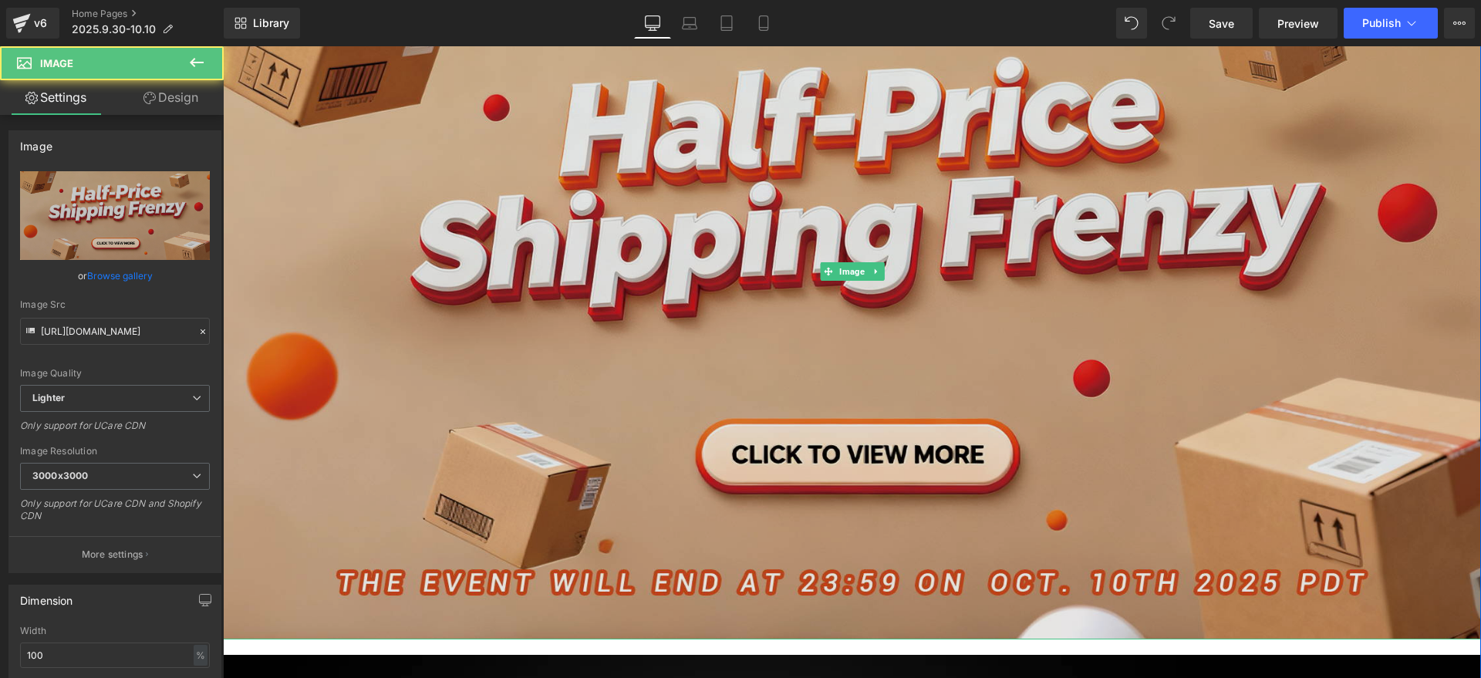
click at [560, 336] on img at bounding box center [852, 272] width 1258 height 737
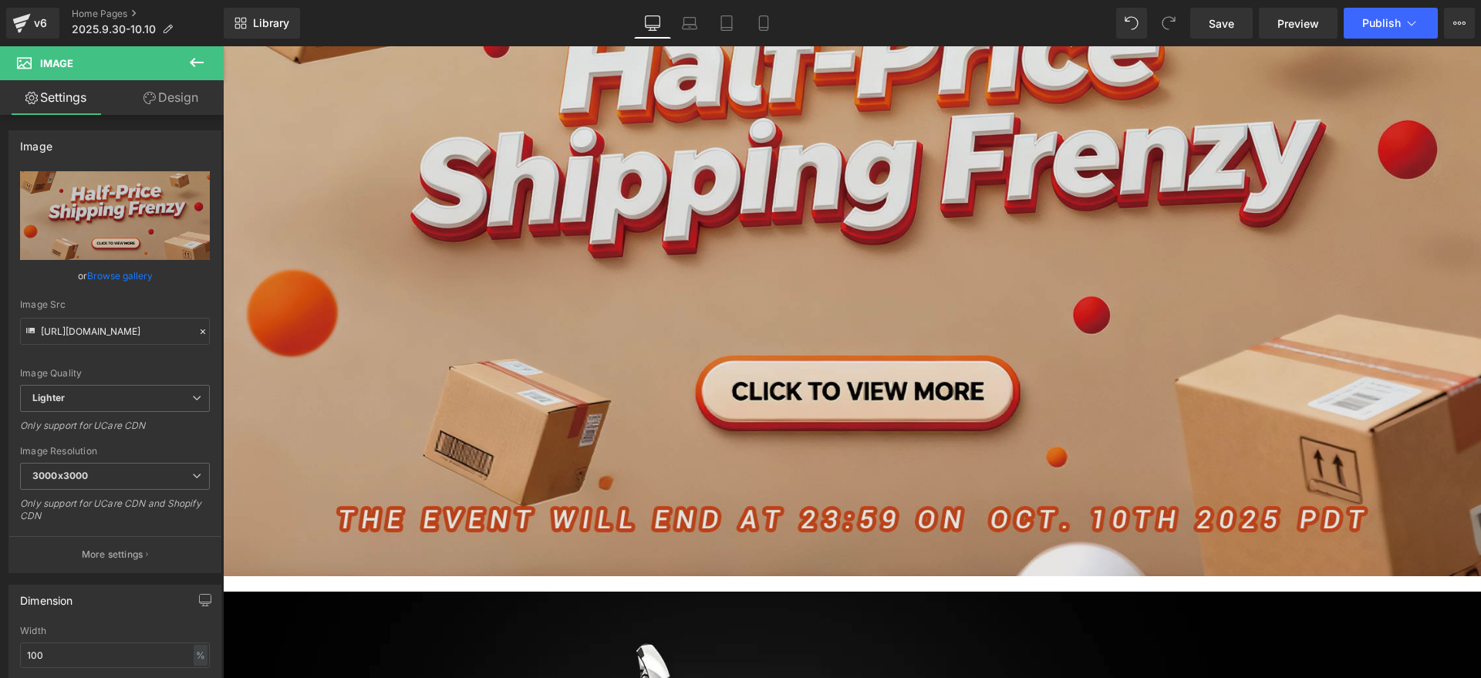
scroll to position [964, 0]
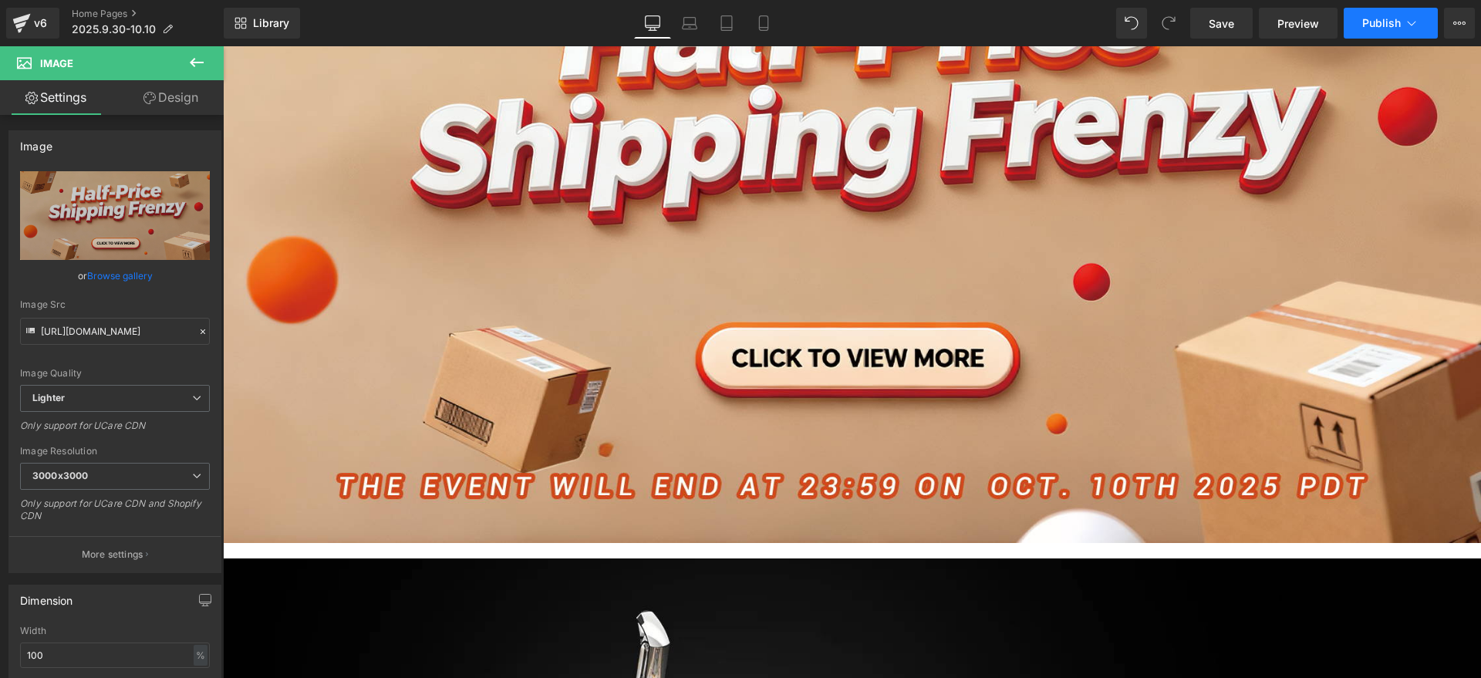
click at [1413, 13] on button "Publish" at bounding box center [1391, 23] width 94 height 31
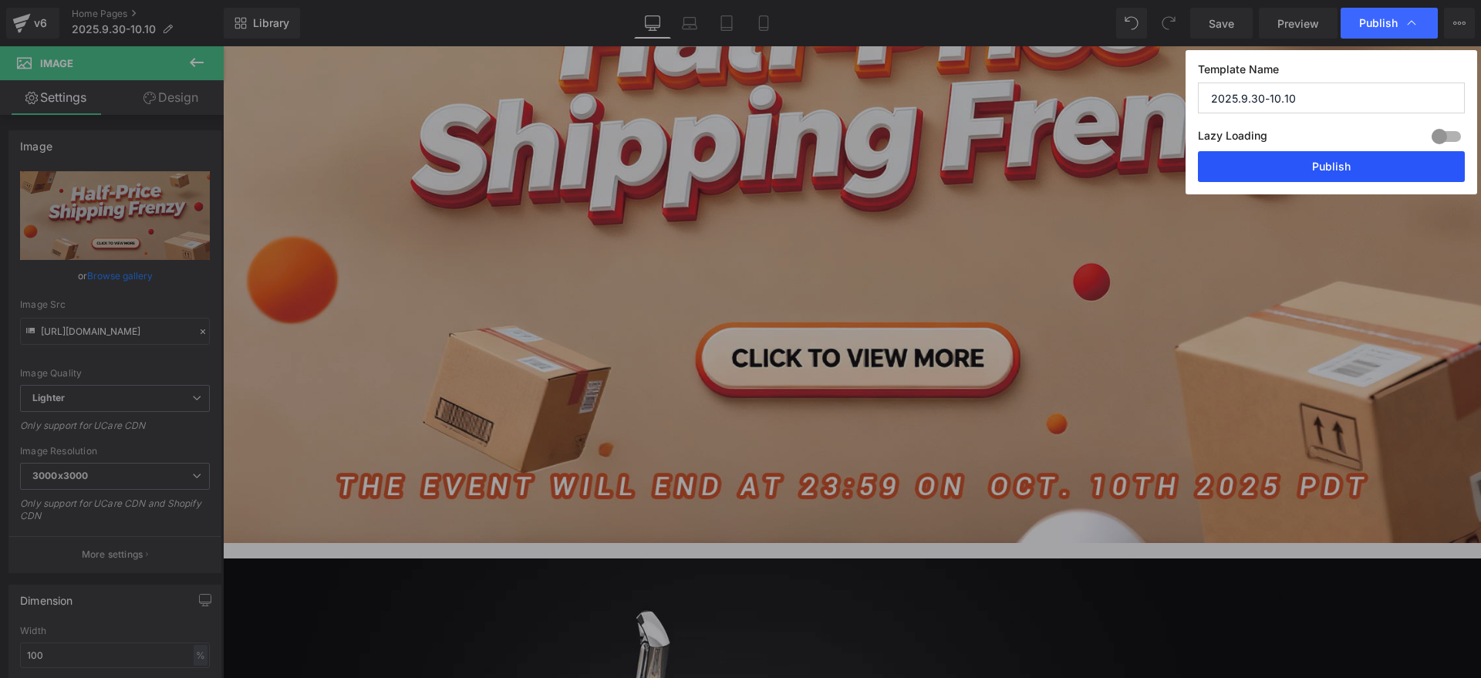
click at [1332, 158] on button "Publish" at bounding box center [1331, 166] width 267 height 31
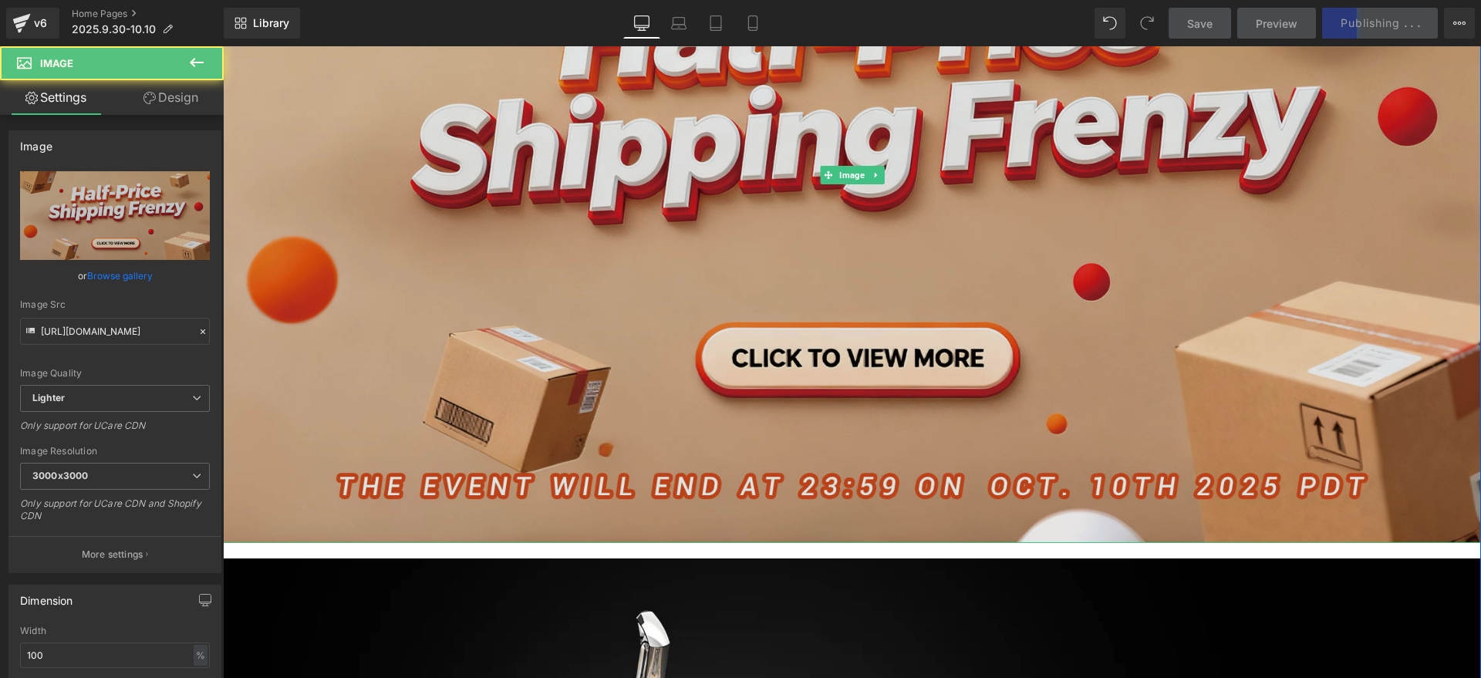
click at [557, 343] on img at bounding box center [852, 175] width 1258 height 737
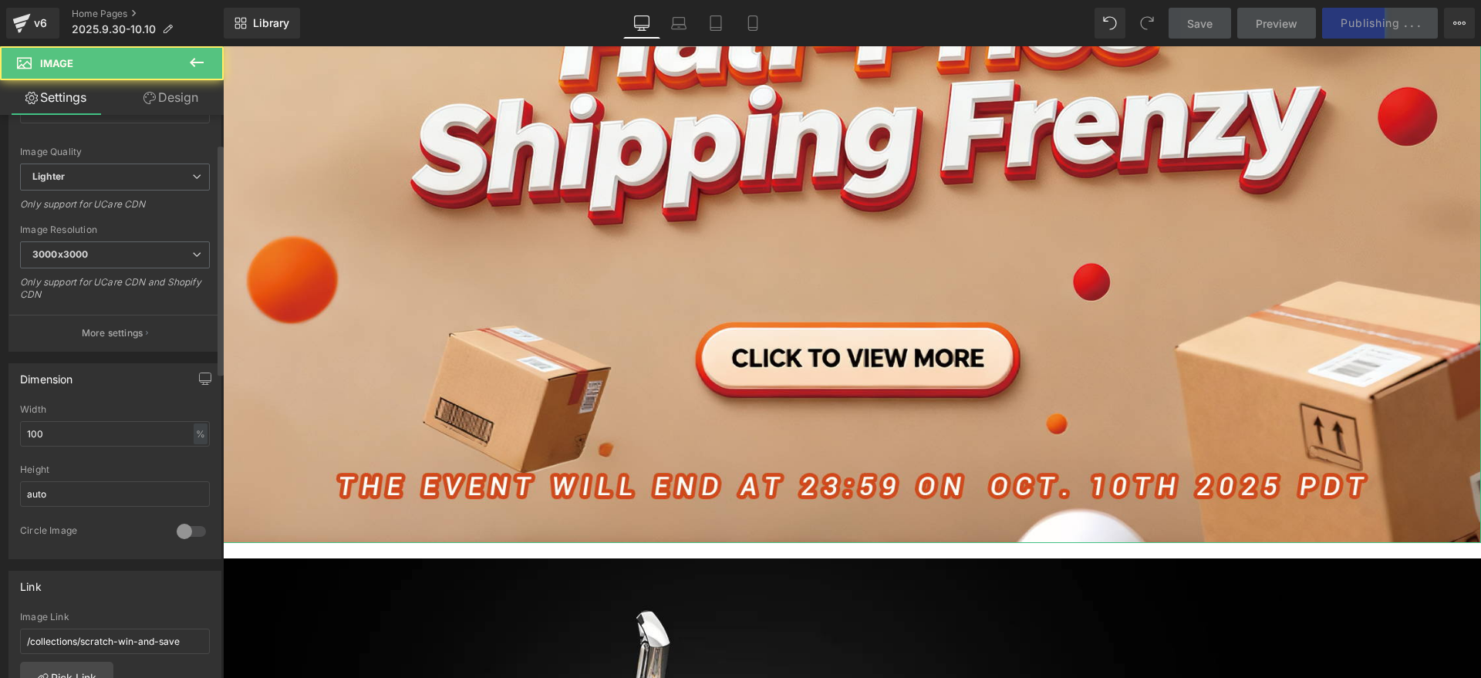
scroll to position [289, 0]
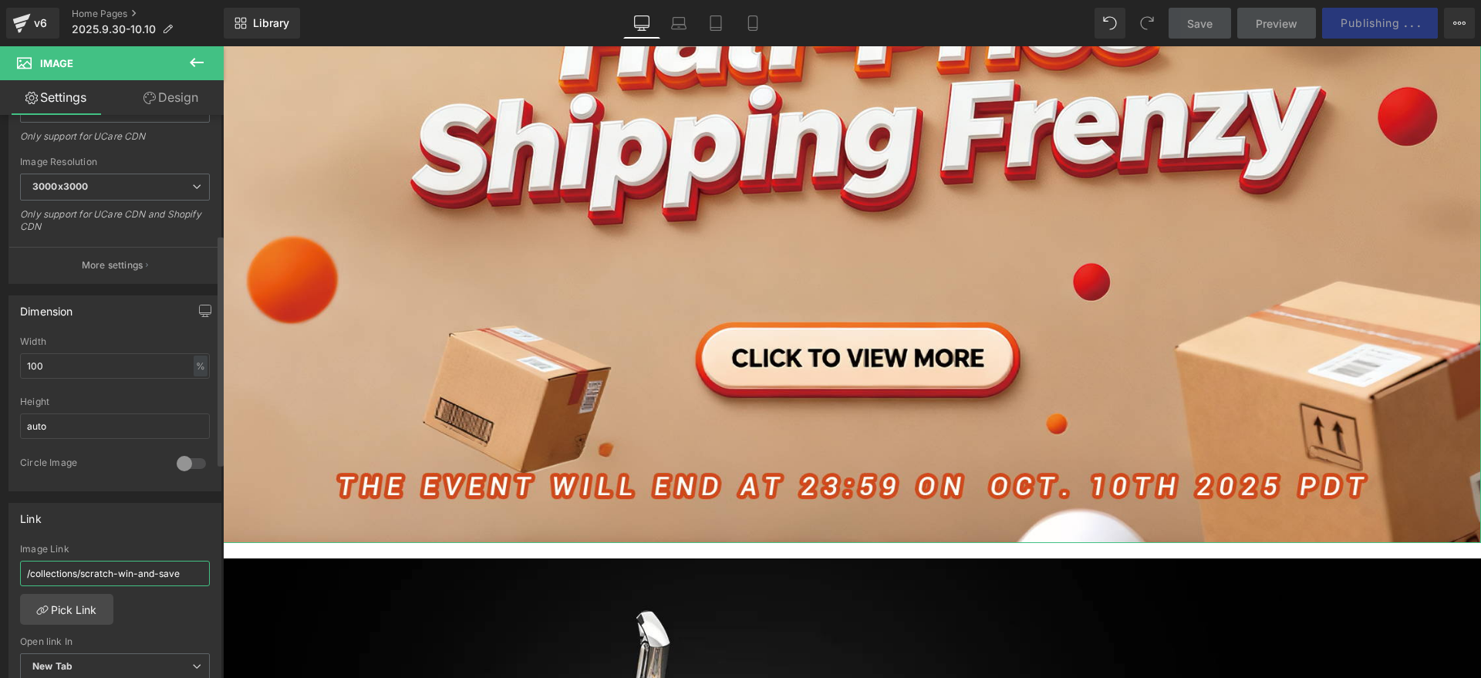
click at [142, 572] on input "/collections/scratch-win-and-save" at bounding box center [115, 573] width 190 height 25
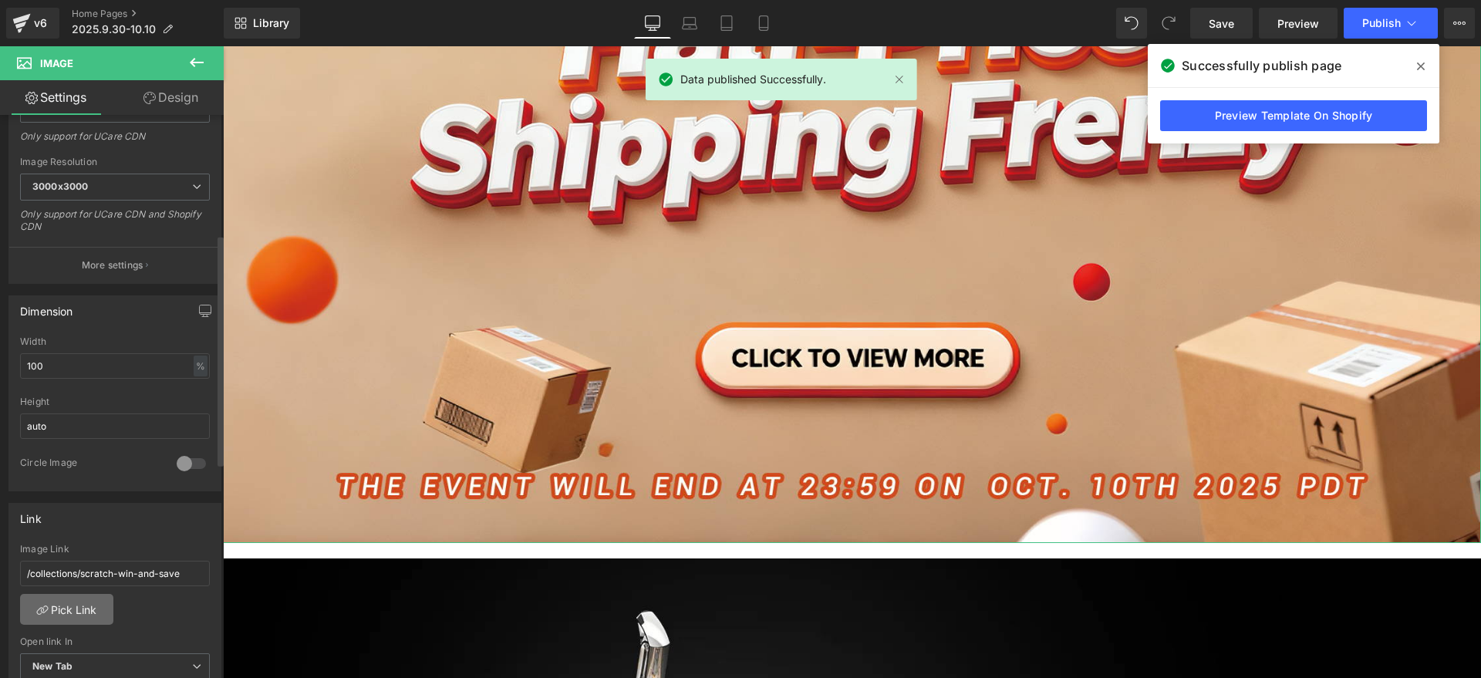
click at [79, 597] on link "Pick Link" at bounding box center [66, 609] width 93 height 31
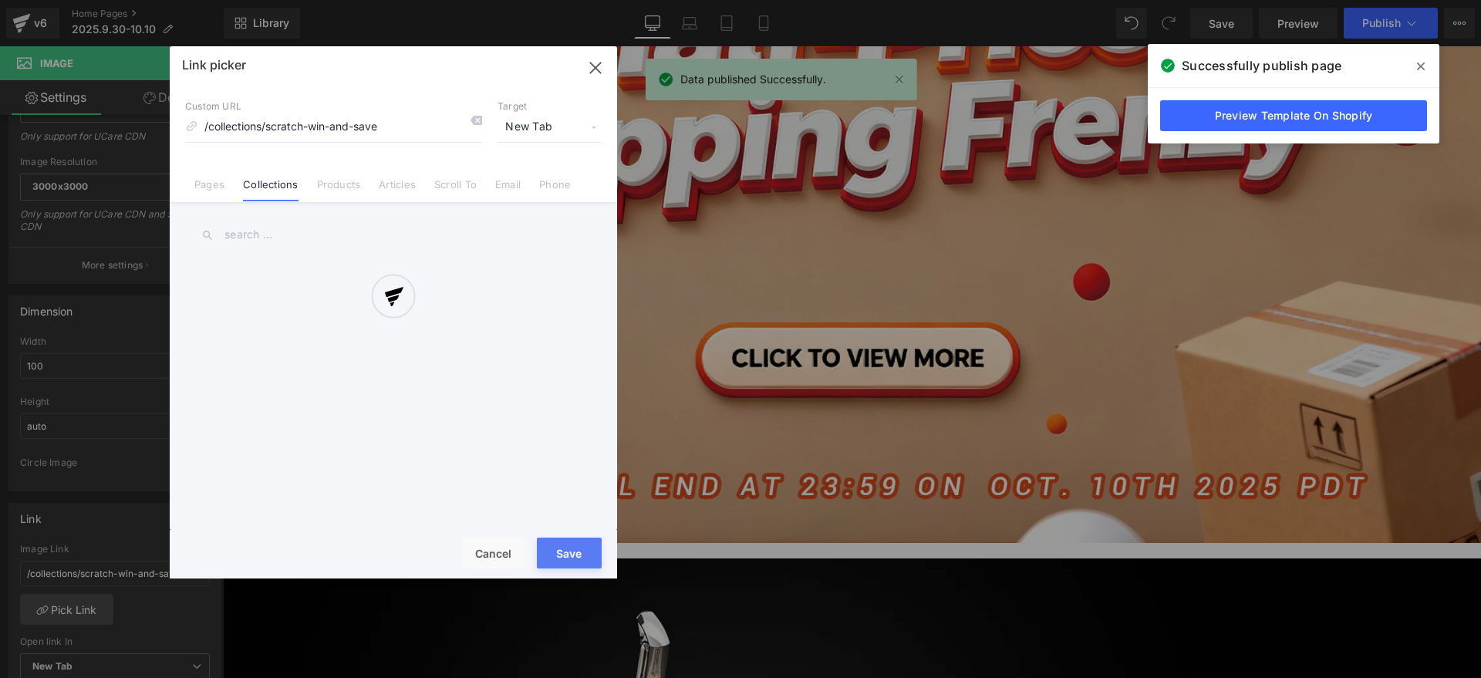
click at [278, 238] on div at bounding box center [393, 312] width 447 height 532
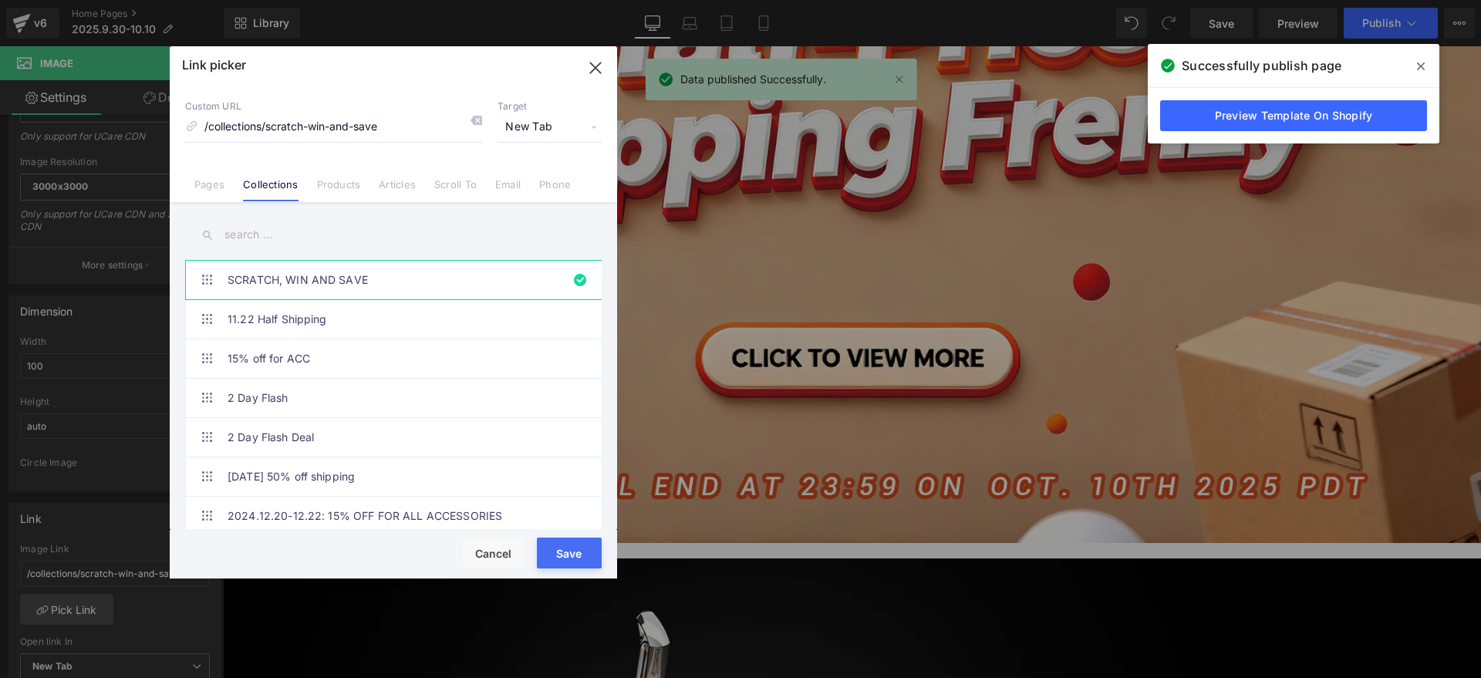
click at [248, 233] on input "text" at bounding box center [393, 235] width 417 height 35
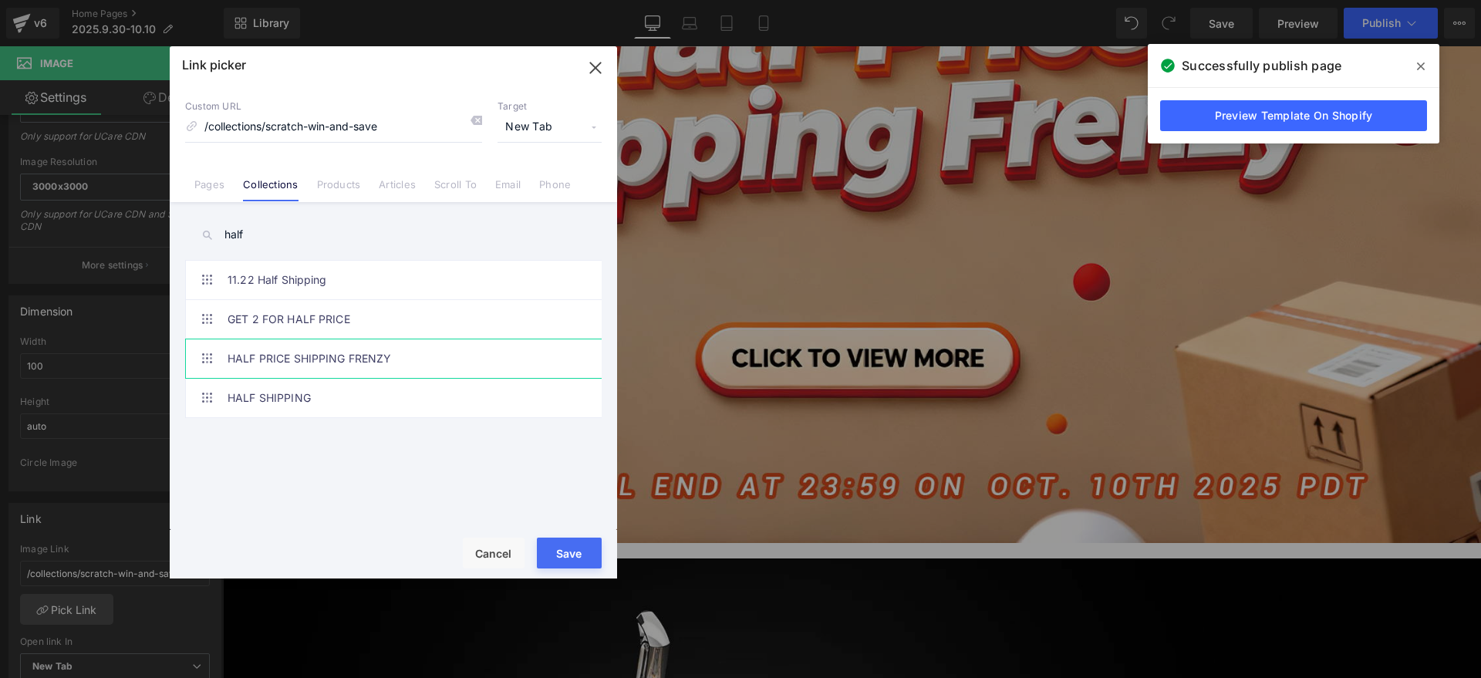
type input "half"
drag, startPoint x: 292, startPoint y: 348, endPoint x: 319, endPoint y: 366, distance: 33.4
click at [292, 349] on link "HALF PRICE SHIPPING FRENZY" at bounding box center [397, 358] width 339 height 39
type input "/collections/half-price-shipping-frenzy"
click at [571, 558] on button "Save" at bounding box center [569, 553] width 65 height 31
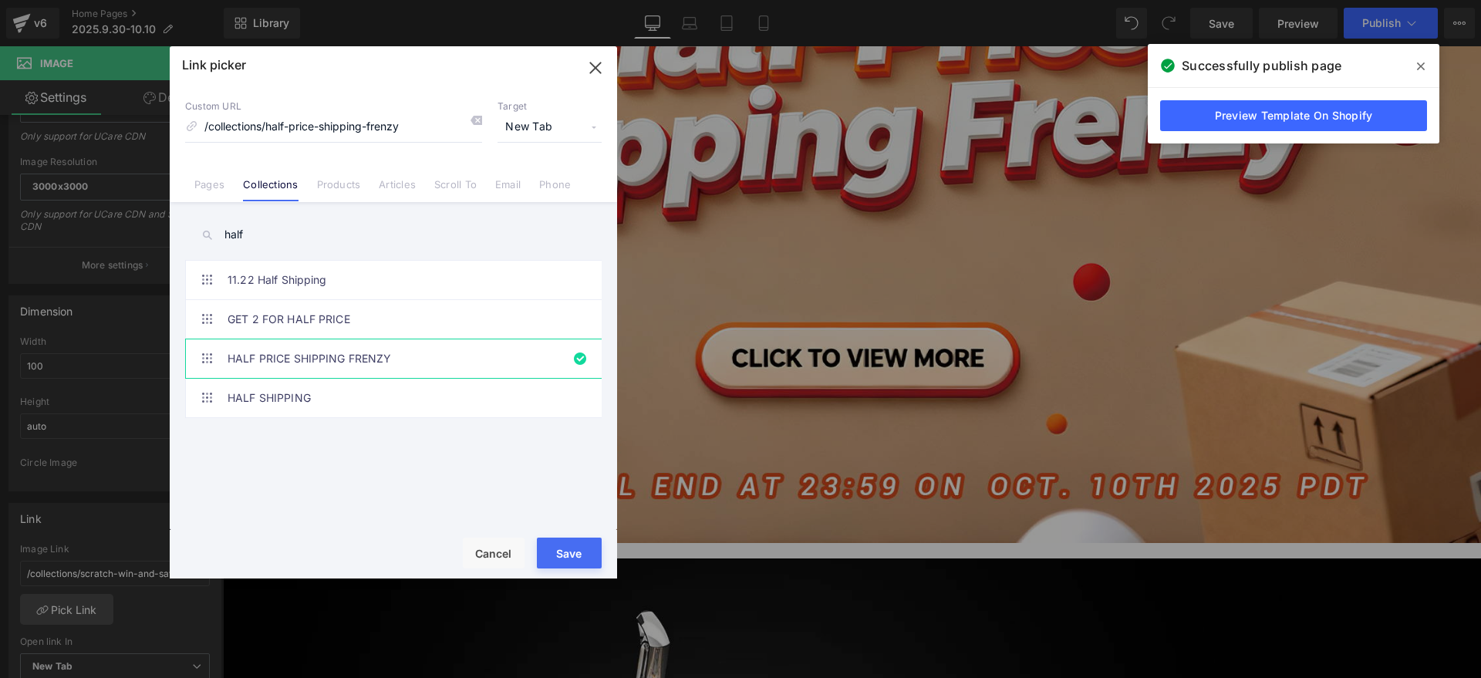
type input "/collections/half-price-shipping-frenzy"
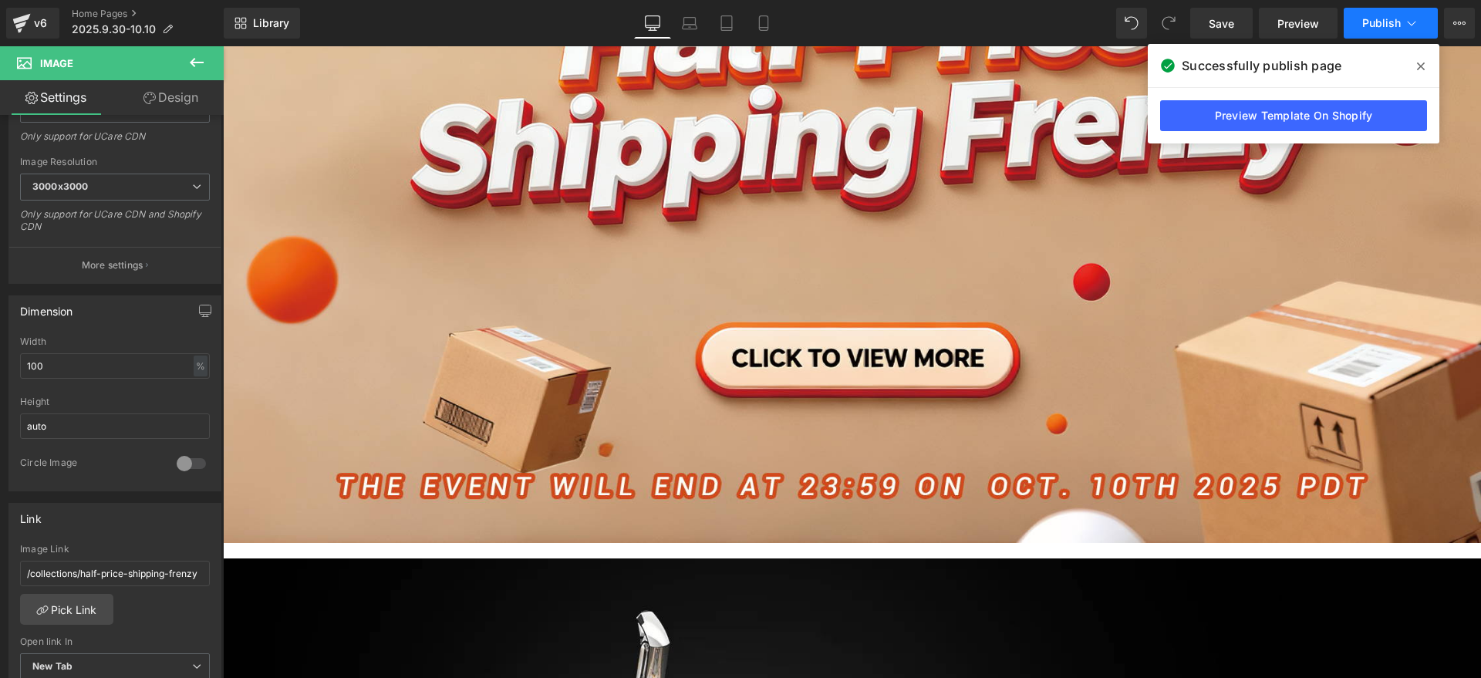
click at [1392, 25] on span "Publish" at bounding box center [1381, 23] width 39 height 12
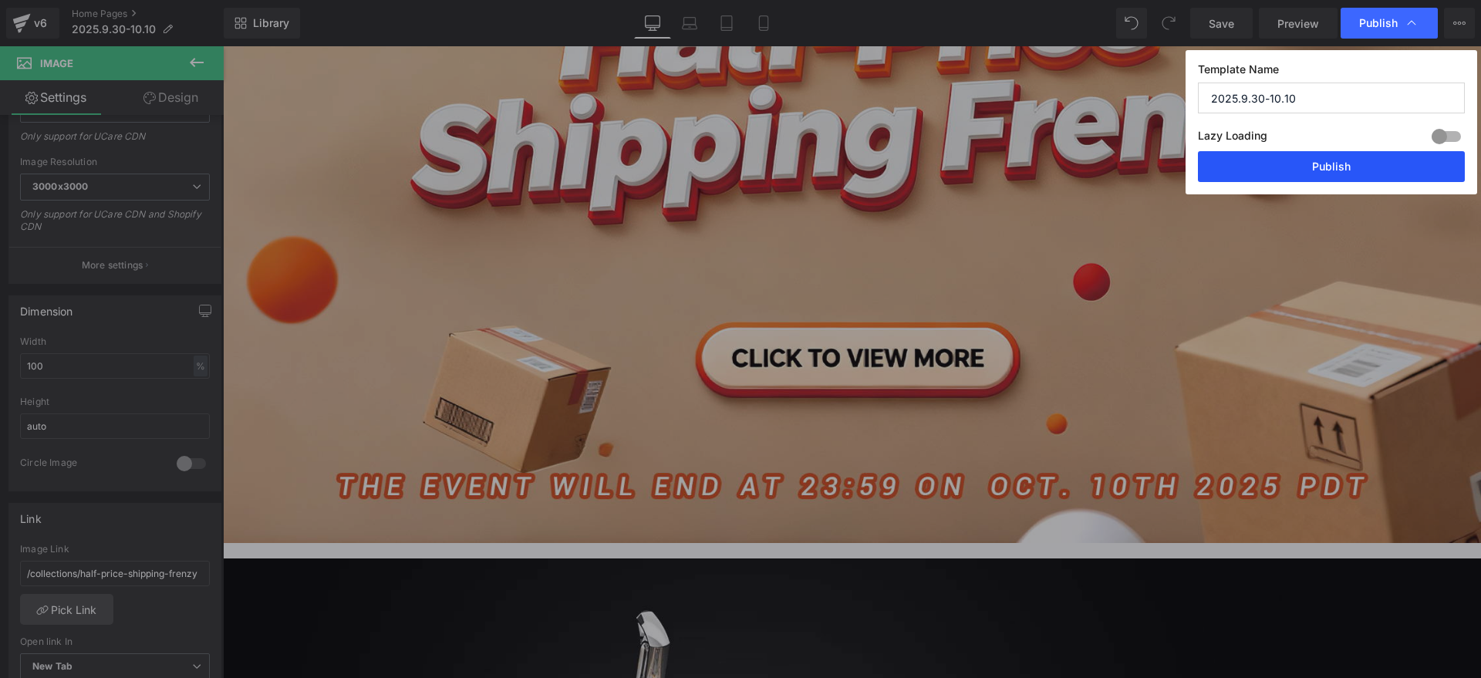
click at [1341, 156] on button "Publish" at bounding box center [1331, 166] width 267 height 31
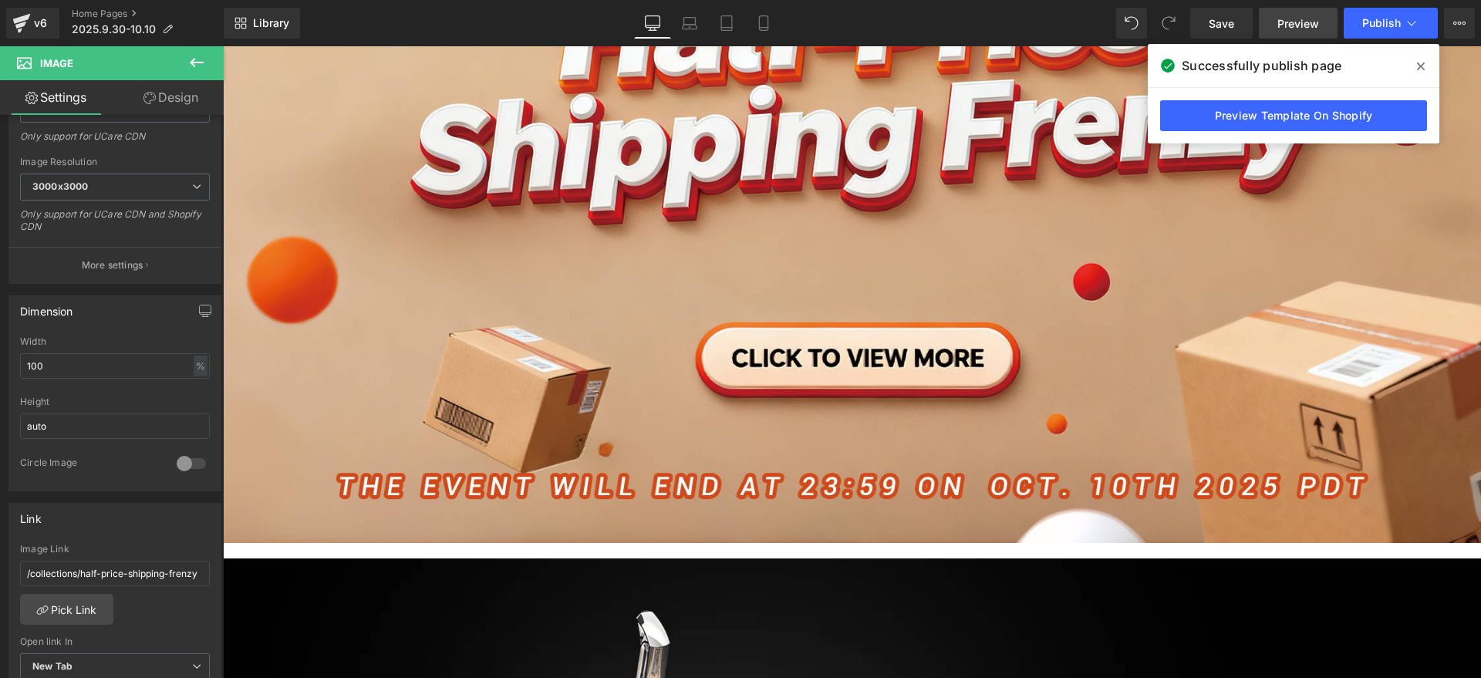
click at [1289, 19] on span "Preview" at bounding box center [1299, 23] width 42 height 16
